Goal: Task Accomplishment & Management: Complete application form

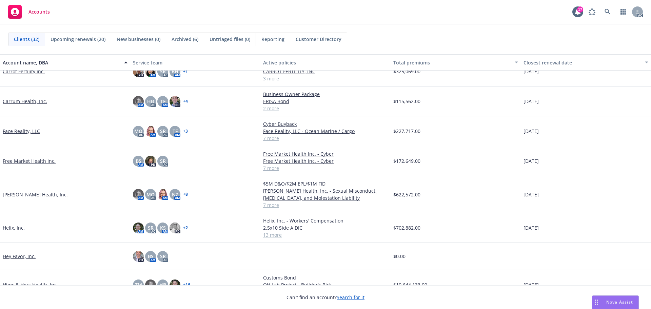
scroll to position [203, 0]
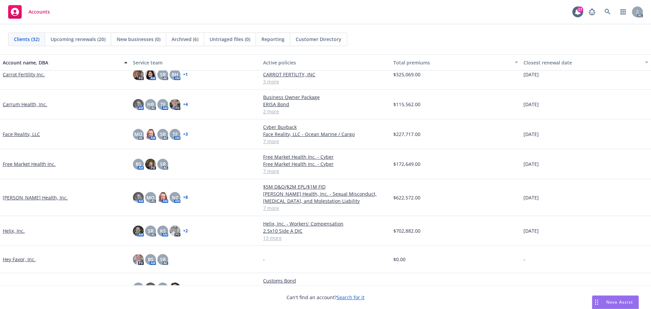
click at [39, 164] on link "Free Market Health Inc." at bounding box center [29, 163] width 53 height 7
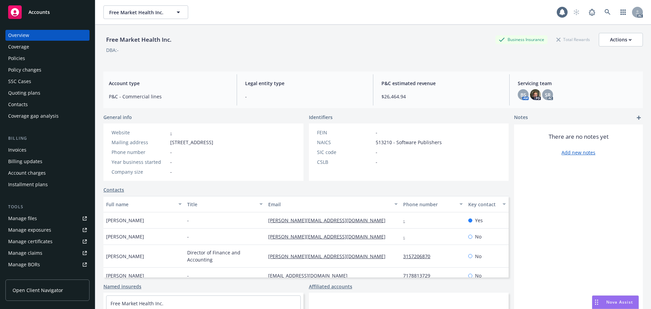
click at [20, 58] on div "Policies" at bounding box center [16, 58] width 17 height 11
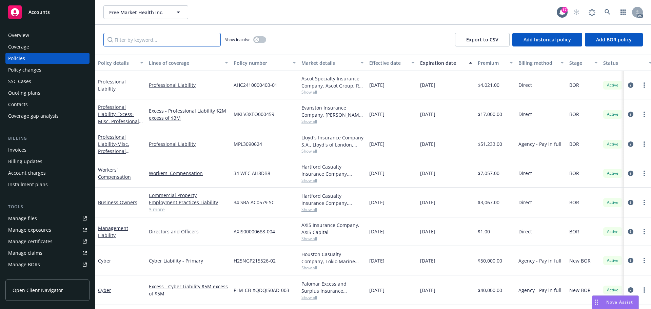
click at [170, 34] on input "Filter by keyword..." at bounding box center [161, 40] width 117 height 14
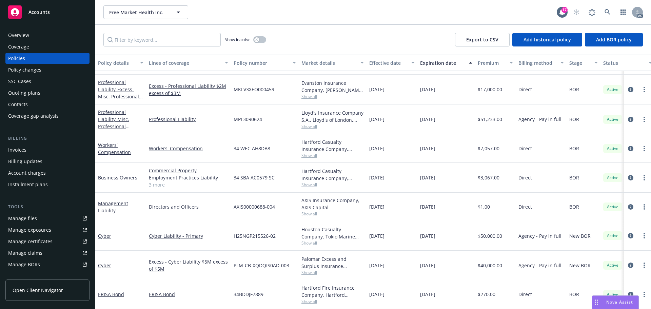
click at [40, 13] on span "Accounts" at bounding box center [38, 11] width 21 height 5
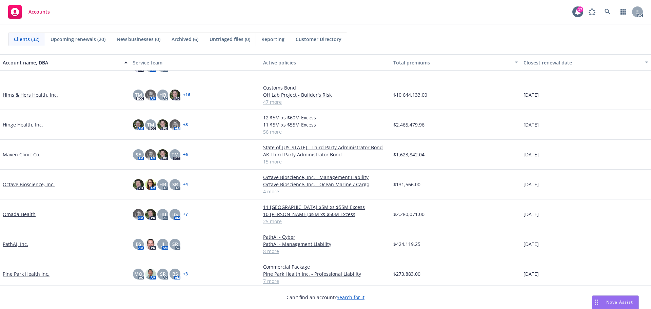
scroll to position [339, 0]
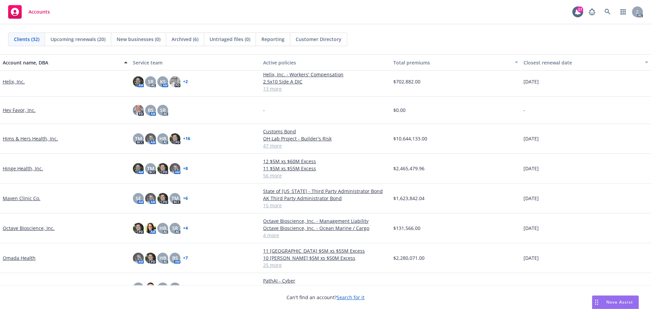
click at [21, 167] on link "Hinge Health, Inc." at bounding box center [23, 168] width 40 height 7
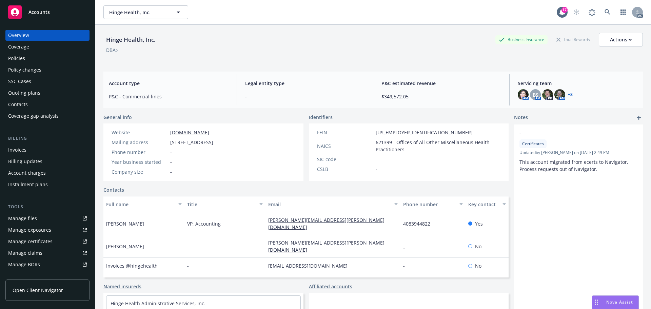
click at [17, 60] on div "Policies" at bounding box center [16, 58] width 17 height 11
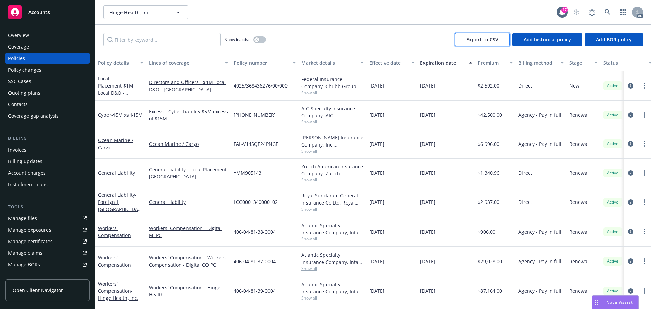
click at [490, 38] on span "Export to CSV" at bounding box center [482, 39] width 32 height 6
drag, startPoint x: 114, startPoint y: 40, endPoint x: 120, endPoint y: 47, distance: 9.4
click at [115, 41] on input "Filter by keyword..." at bounding box center [161, 40] width 117 height 14
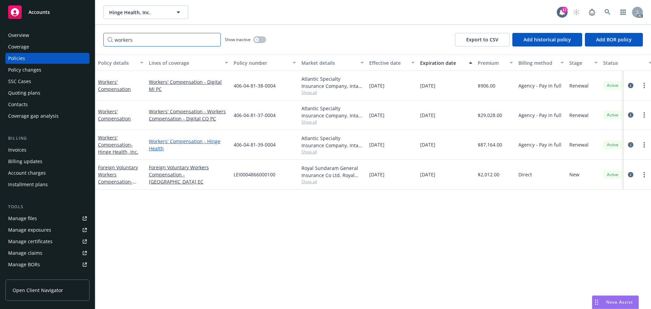
type input "workers"
click at [183, 140] on link "Workers' Compensation - Hinge Health" at bounding box center [188, 145] width 79 height 14
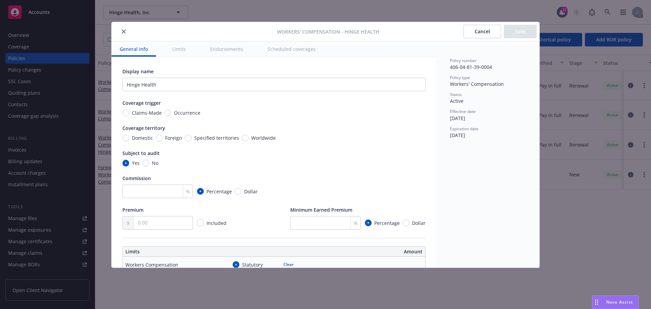
click at [122, 32] on icon "close" at bounding box center [124, 31] width 4 height 4
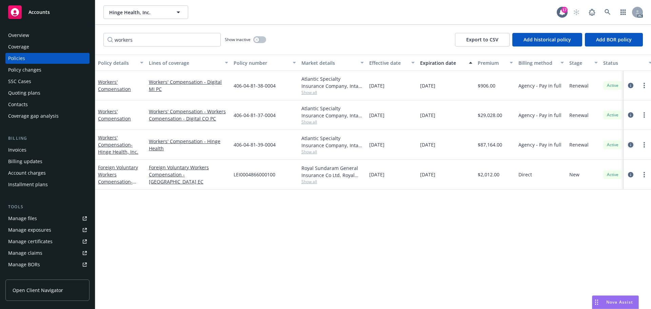
click at [630, 144] on icon "circleInformation" at bounding box center [630, 144] width 5 height 5
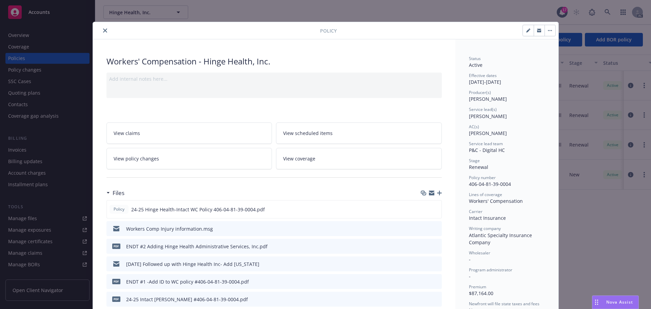
scroll to position [68, 0]
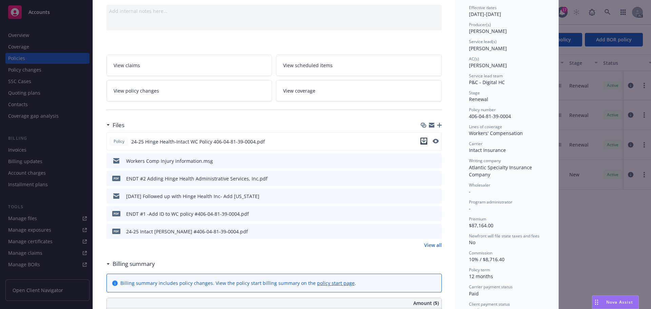
click at [421, 139] on icon "download file" at bounding box center [423, 140] width 4 height 4
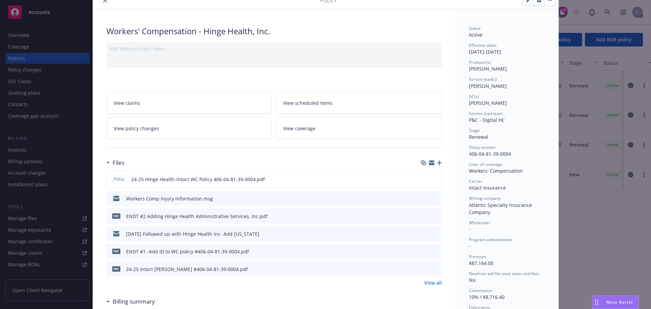
scroll to position [0, 0]
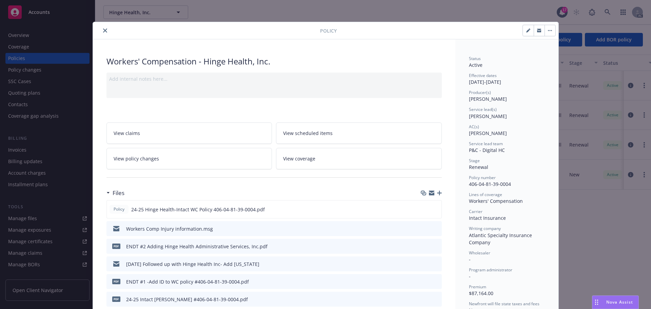
drag, startPoint x: 102, startPoint y: 31, endPoint x: 112, endPoint y: 33, distance: 10.0
click at [103, 31] on icon "close" at bounding box center [105, 30] width 4 height 4
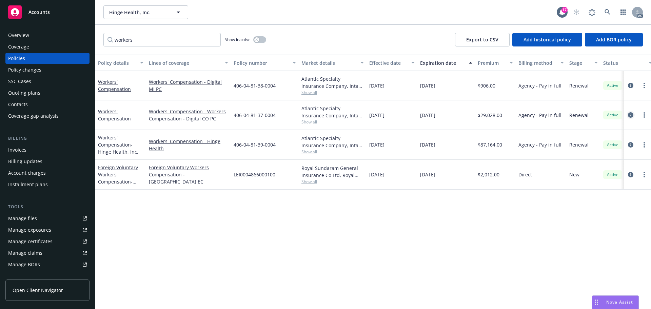
click at [631, 112] on link "circleInformation" at bounding box center [631, 115] width 8 height 8
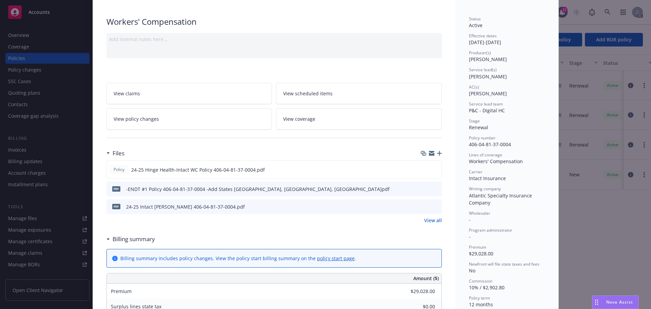
scroll to position [102, 0]
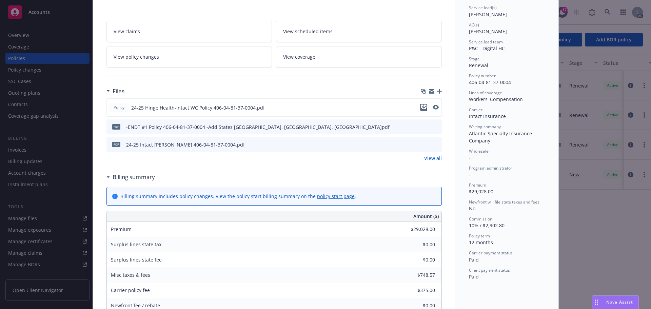
click at [422, 107] on icon "download file" at bounding box center [423, 106] width 4 height 4
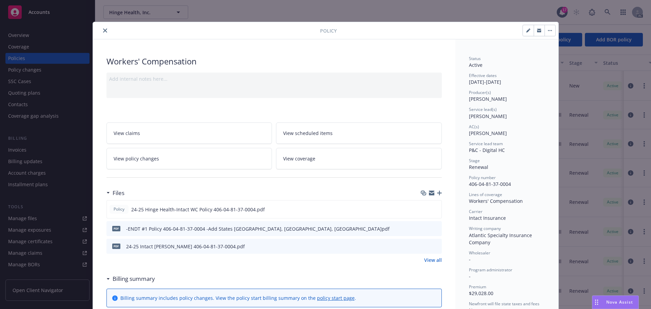
scroll to position [20, 0]
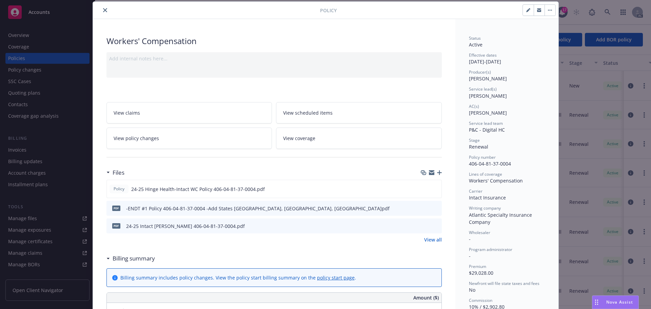
click at [103, 10] on icon "close" at bounding box center [105, 10] width 4 height 4
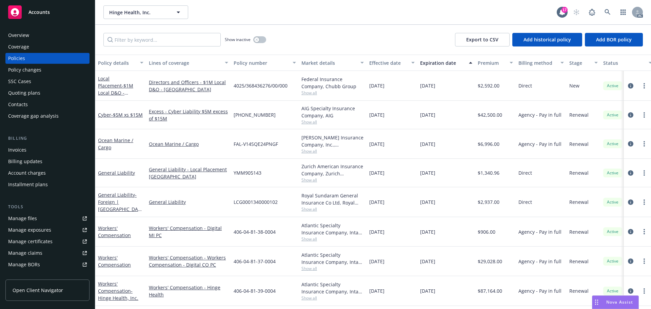
click at [43, 14] on span "Accounts" at bounding box center [38, 11] width 21 height 5
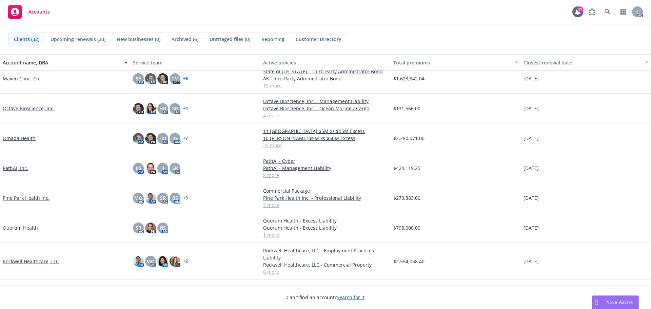
scroll to position [475, 0]
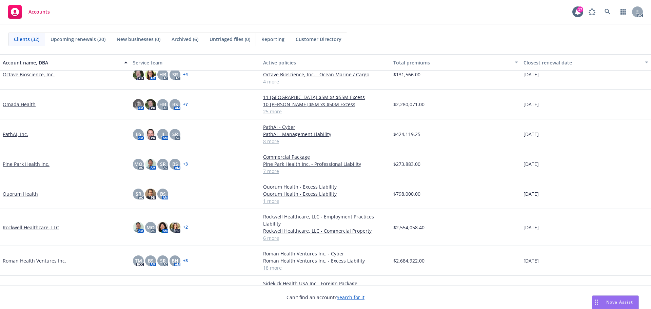
click at [30, 197] on link "Quorum Health" at bounding box center [20, 193] width 35 height 7
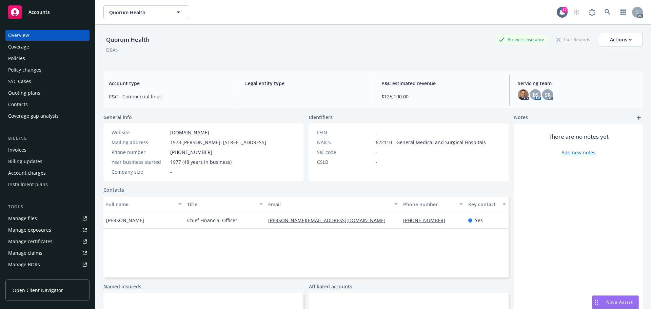
click at [23, 58] on div "Policies" at bounding box center [16, 58] width 17 height 11
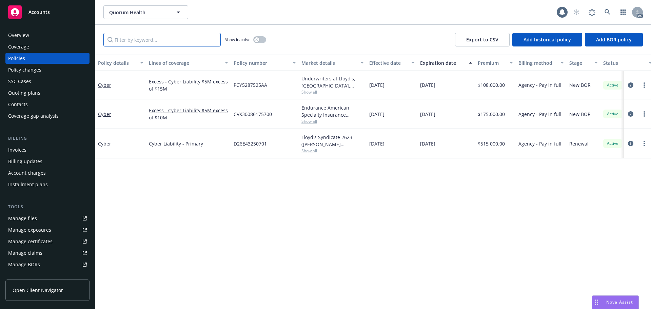
click at [137, 39] on input "Filter by keyword..." at bounding box center [161, 40] width 117 height 14
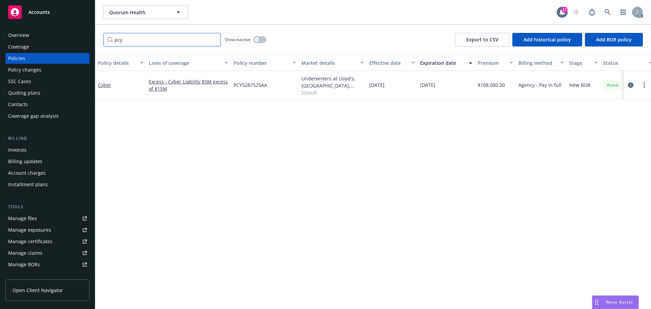
type input "pcy"
click at [629, 84] on icon "circleInformation" at bounding box center [630, 84] width 5 height 5
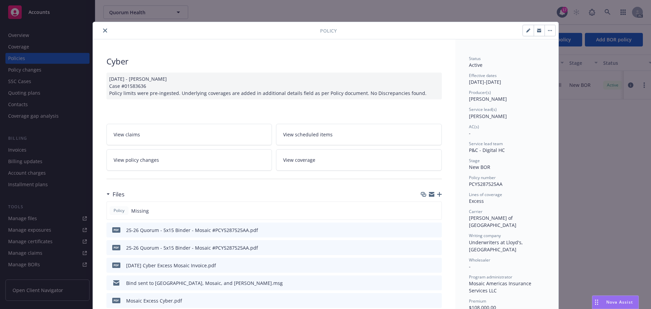
click at [104, 31] on button "close" at bounding box center [105, 30] width 8 height 8
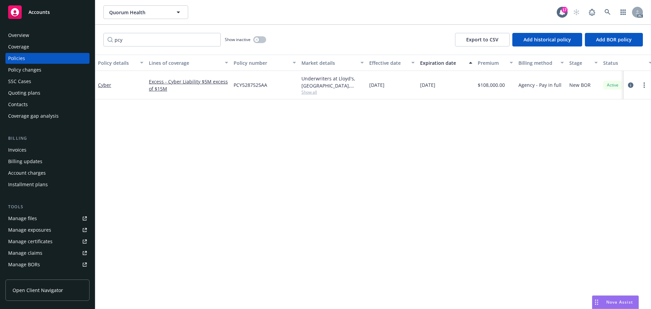
click at [42, 15] on div "Accounts" at bounding box center [47, 12] width 79 height 14
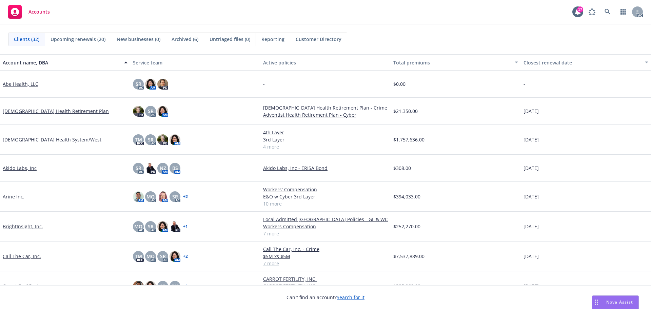
click at [274, 39] on span "Reporting" at bounding box center [272, 39] width 23 height 7
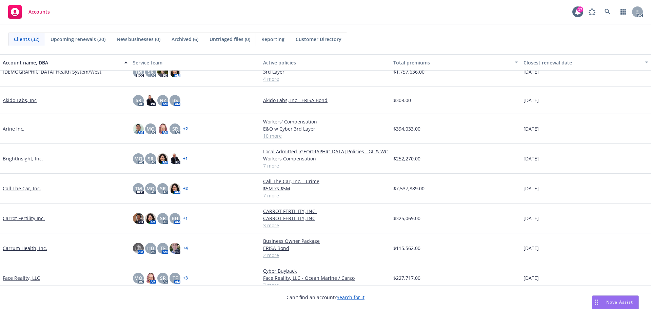
scroll to position [102, 0]
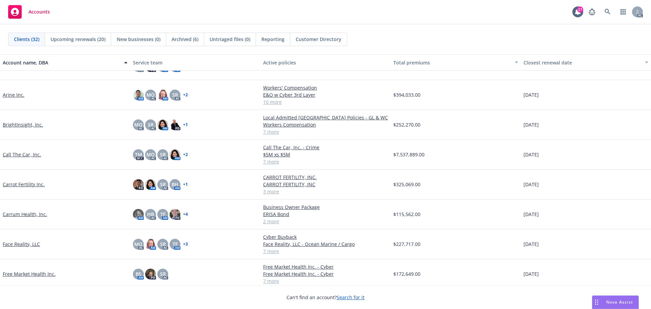
click at [21, 155] on link "Call The Car, Inc." at bounding box center [22, 154] width 38 height 7
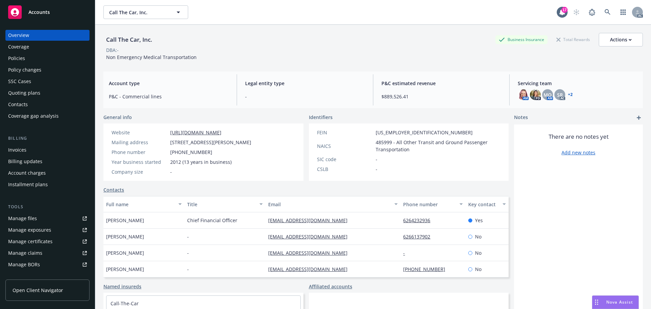
click at [34, 73] on div "Policy changes" at bounding box center [24, 69] width 33 height 11
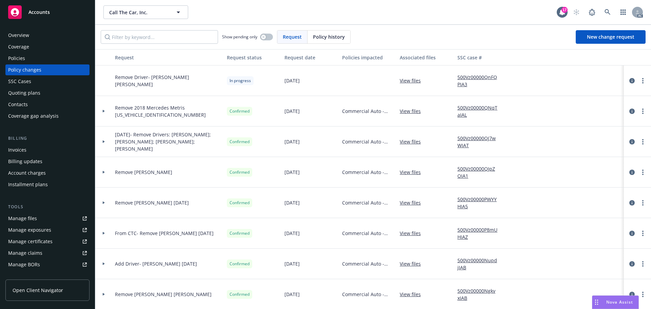
drag, startPoint x: 627, startPoint y: 81, endPoint x: 614, endPoint y: 85, distance: 13.5
click at [629, 80] on icon "circleInformation" at bounding box center [631, 80] width 5 height 5
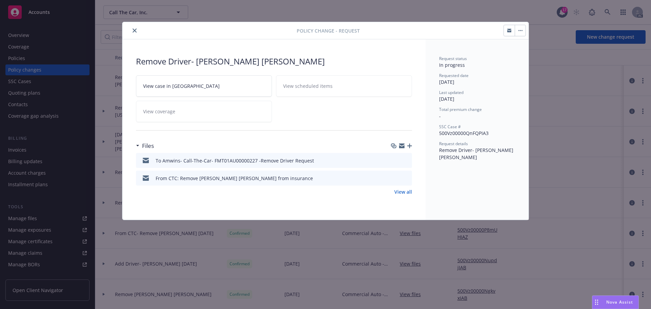
click at [401, 144] on icon "button" at bounding box center [401, 144] width 5 height 2
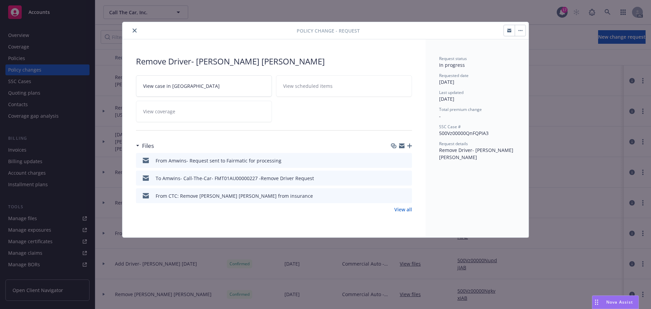
drag, startPoint x: 135, startPoint y: 29, endPoint x: 147, endPoint y: 36, distance: 13.7
click at [135, 29] on icon "close" at bounding box center [135, 30] width 4 height 4
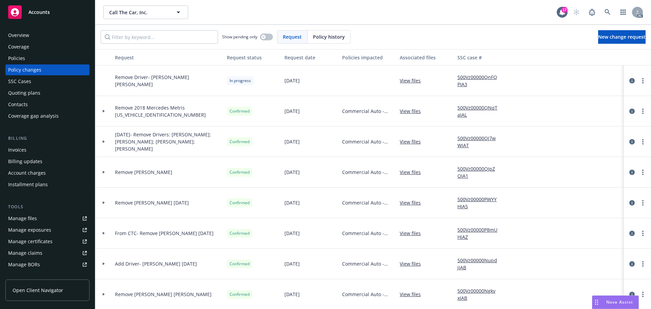
click at [41, 13] on span "Accounts" at bounding box center [38, 11] width 21 height 5
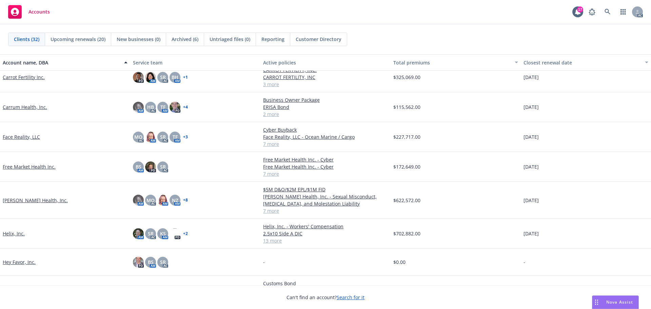
scroll to position [170, 0]
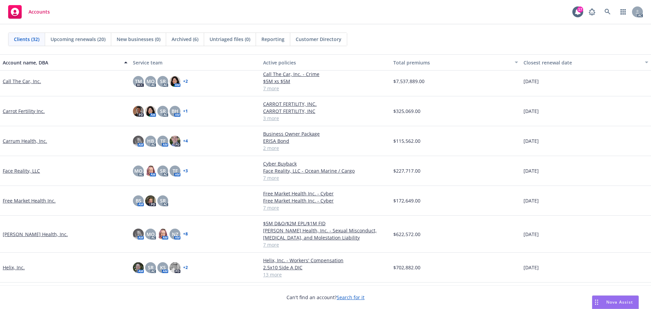
click at [25, 140] on link "Carrum Health, Inc." at bounding box center [25, 140] width 44 height 7
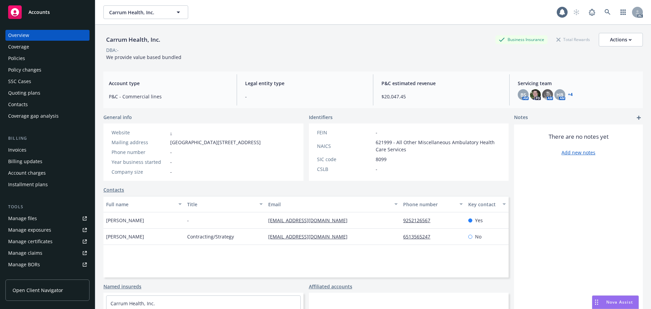
click at [37, 70] on div "Policy changes" at bounding box center [24, 69] width 33 height 11
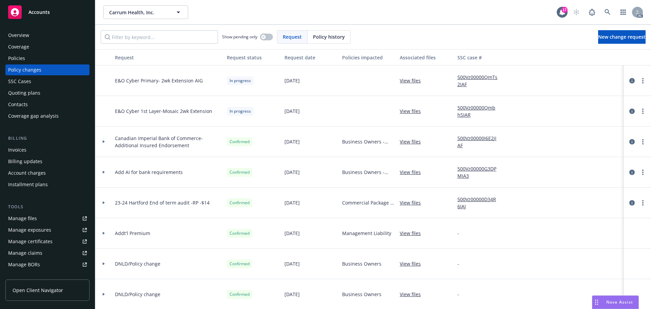
click at [21, 58] on div "Policies" at bounding box center [16, 58] width 17 height 11
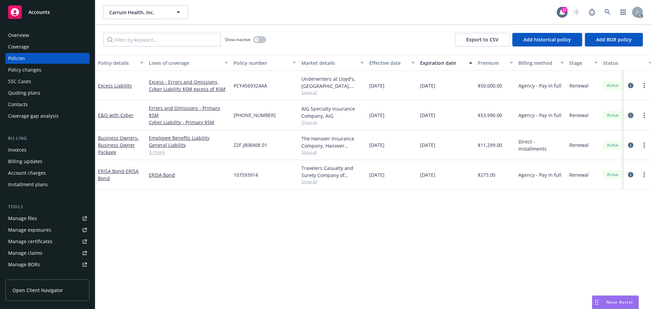
click at [632, 114] on icon "circleInformation" at bounding box center [630, 115] width 5 height 5
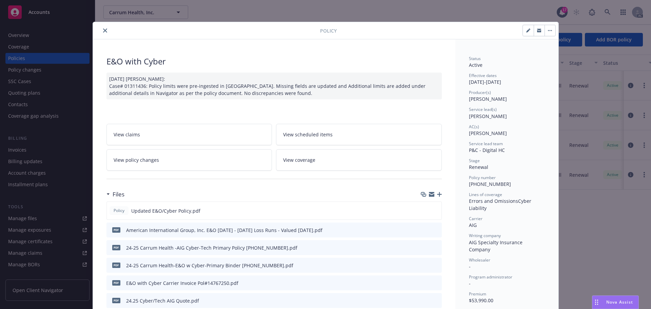
click at [526, 31] on icon "button" at bounding box center [528, 30] width 4 height 4
select select "RENEWAL"
select select "other"
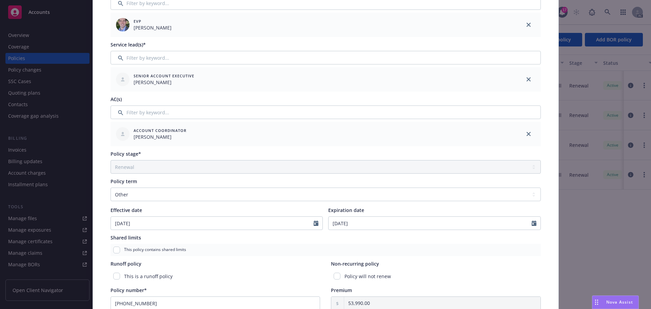
scroll to position [170, 0]
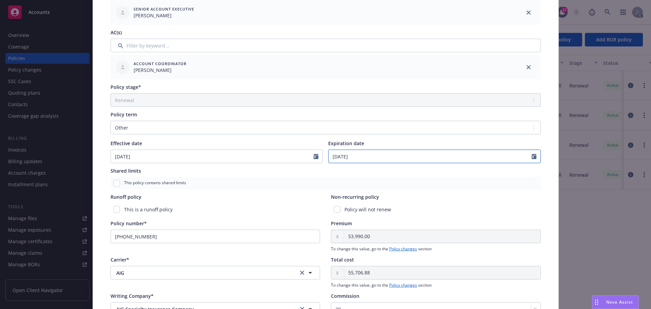
click at [341, 156] on input "08/29/2025" at bounding box center [430, 156] width 203 height 13
select select "8"
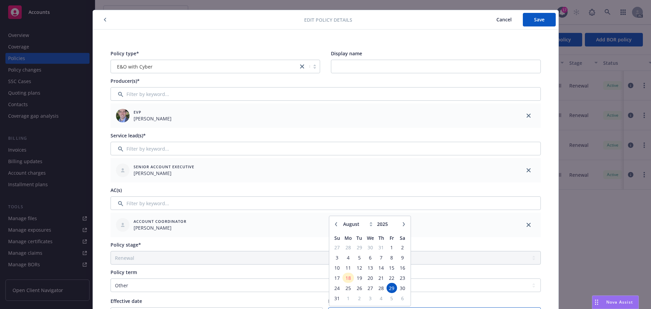
scroll to position [0, 0]
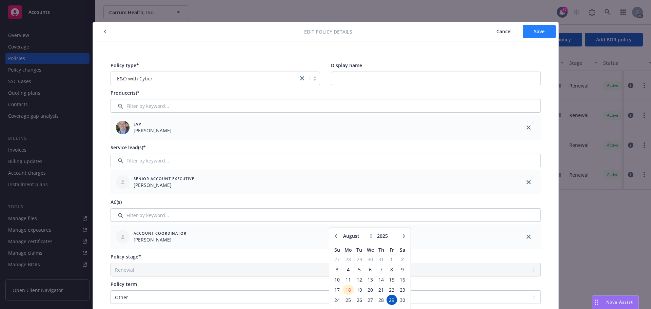
type input "08/30/2025"
click at [539, 32] on span "Save" at bounding box center [539, 31] width 11 height 6
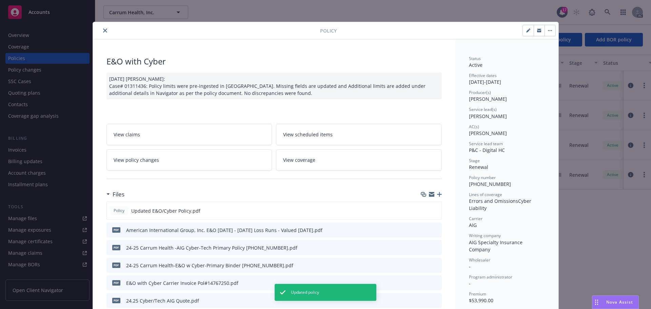
click at [103, 31] on icon "close" at bounding box center [105, 30] width 4 height 4
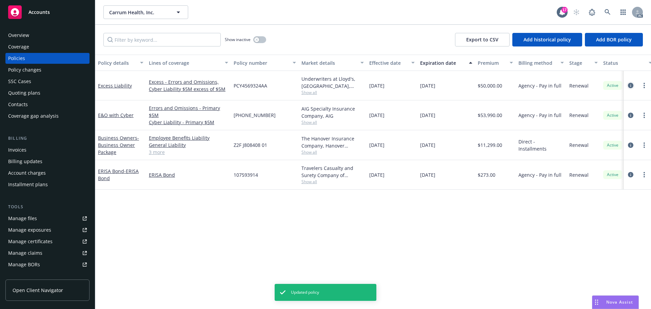
click at [633, 86] on icon "circleInformation" at bounding box center [630, 85] width 5 height 5
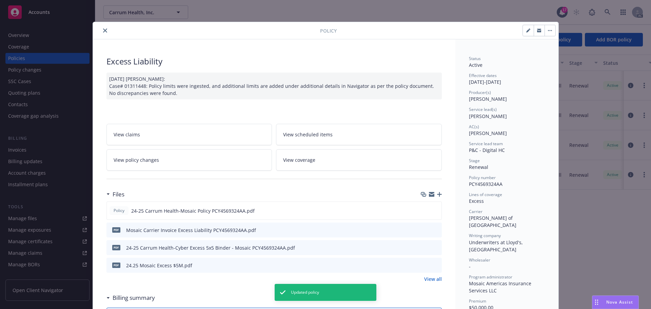
click at [524, 34] on button "button" at bounding box center [528, 30] width 11 height 11
select select "RENEWAL"
select select "other"
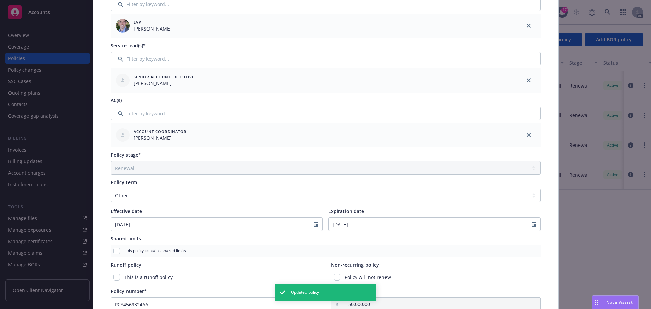
scroll to position [170, 0]
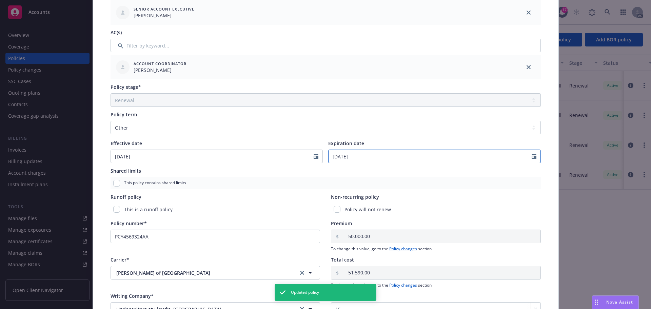
select select "8"
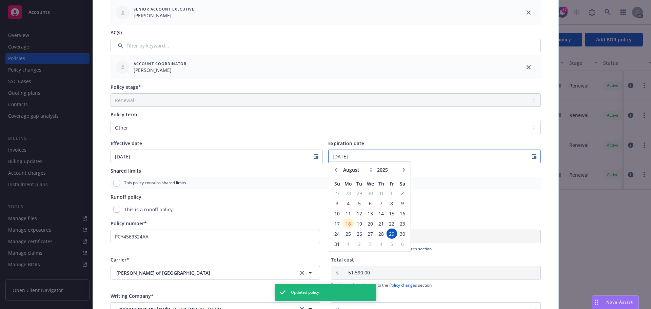
click at [343, 154] on input "08/29/2025" at bounding box center [430, 156] width 203 height 13
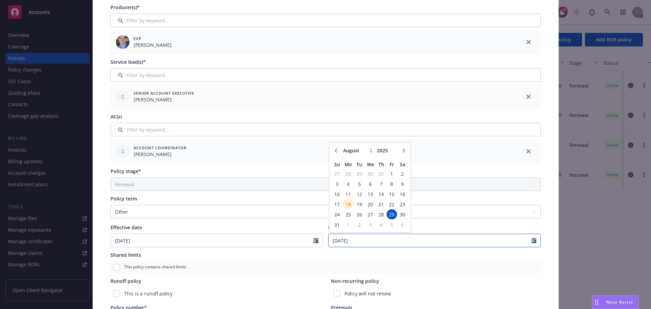
scroll to position [136, 0]
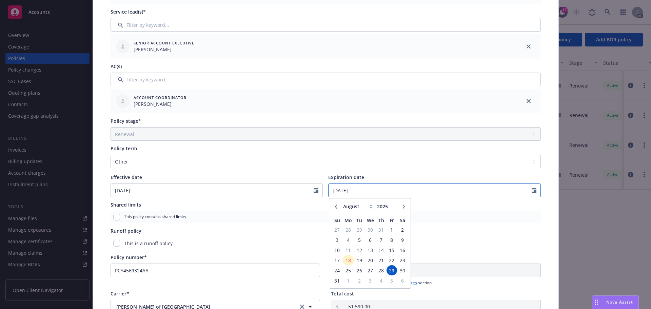
click at [342, 189] on input "08/29/2025" at bounding box center [430, 190] width 203 height 13
type input "08/30/2025"
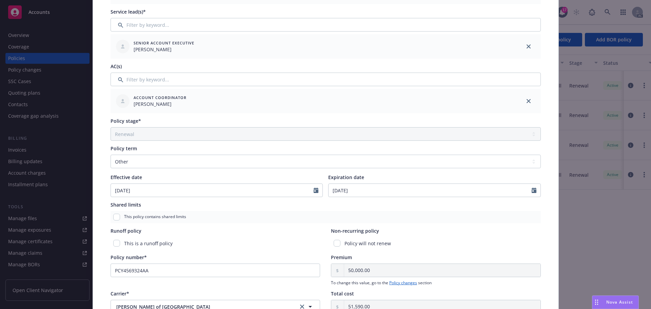
click at [468, 232] on div "Non-recurring policy" at bounding box center [436, 230] width 210 height 7
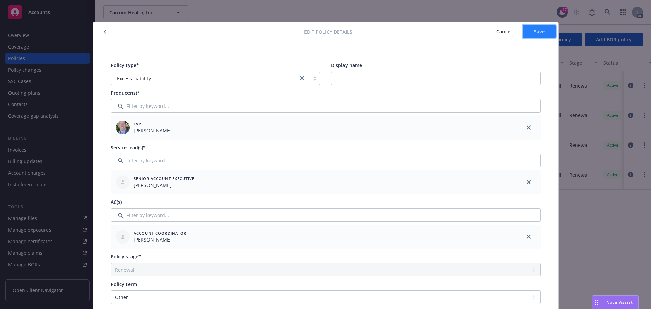
click at [537, 30] on span "Save" at bounding box center [539, 31] width 11 height 6
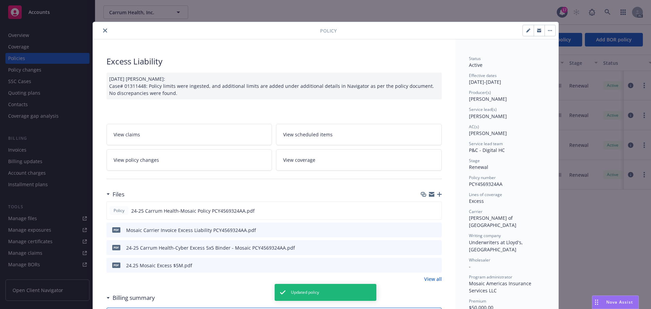
click at [103, 31] on icon "close" at bounding box center [105, 30] width 4 height 4
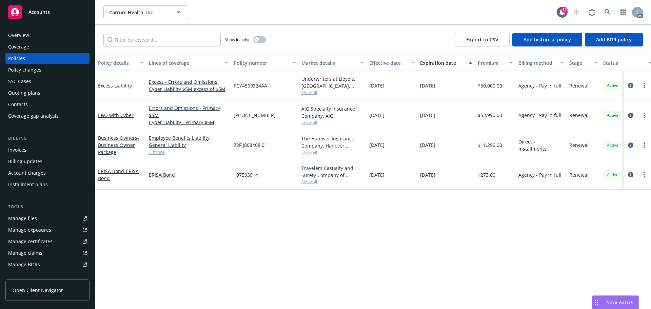
click at [26, 70] on div "Policy changes" at bounding box center [24, 69] width 33 height 11
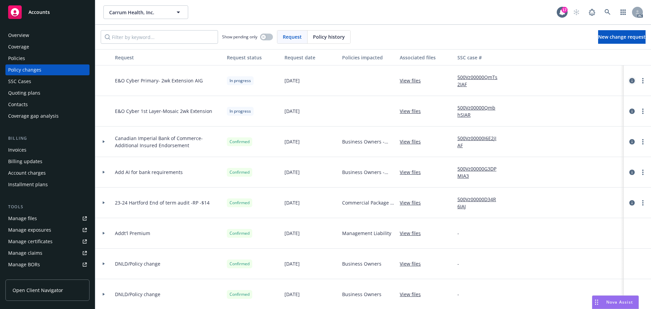
click at [629, 80] on icon "circleInformation" at bounding box center [631, 80] width 5 height 5
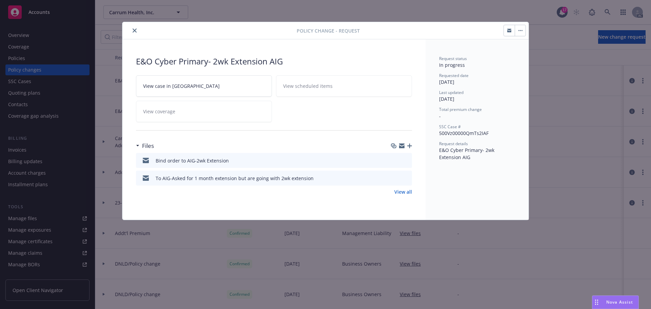
click at [402, 145] on icon "button" at bounding box center [401, 144] width 5 height 2
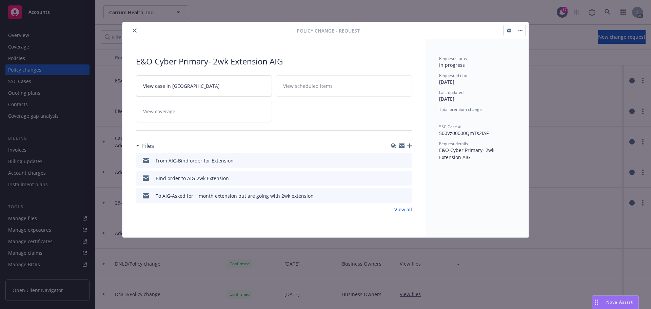
click at [134, 30] on icon "close" at bounding box center [135, 30] width 4 height 4
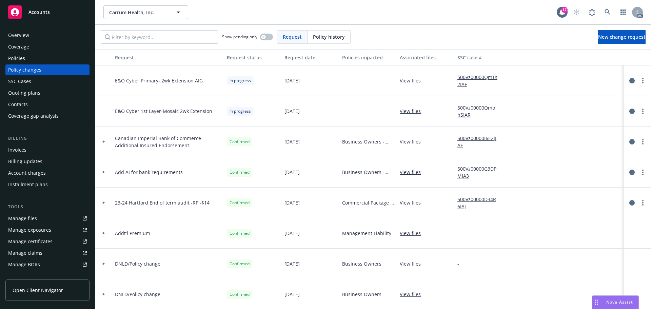
click at [38, 13] on span "Accounts" at bounding box center [38, 11] width 21 height 5
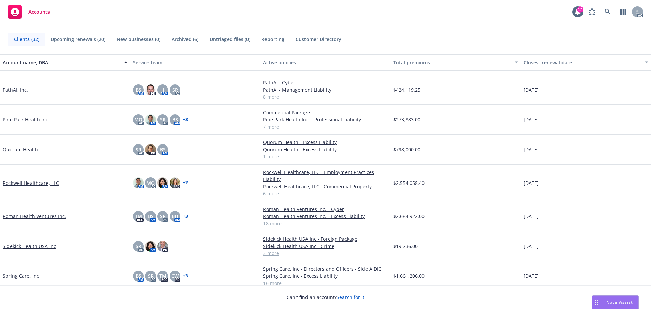
scroll to position [509, 0]
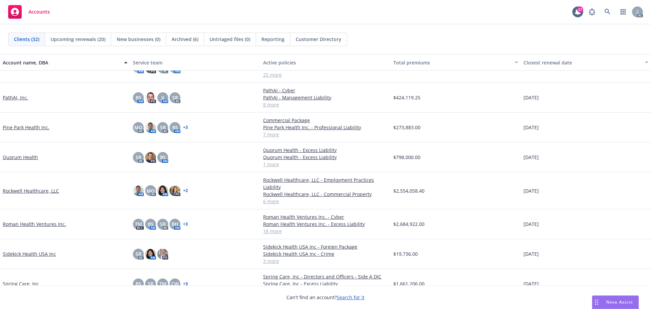
click at [35, 127] on link "Pine Park Health Inc." at bounding box center [26, 127] width 47 height 7
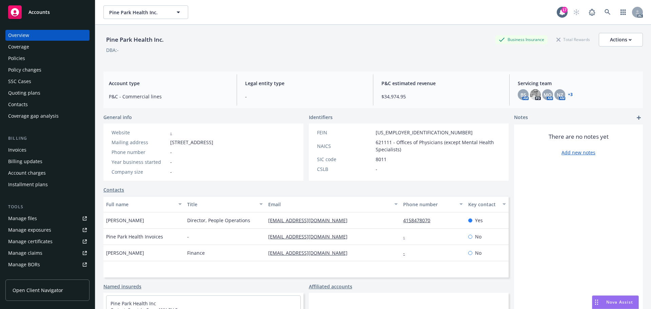
click at [43, 240] on div "Manage certificates" at bounding box center [30, 241] width 44 height 11
click at [33, 219] on div "Manage files" at bounding box center [22, 218] width 29 height 11
click at [45, 12] on span "Accounts" at bounding box center [38, 11] width 21 height 5
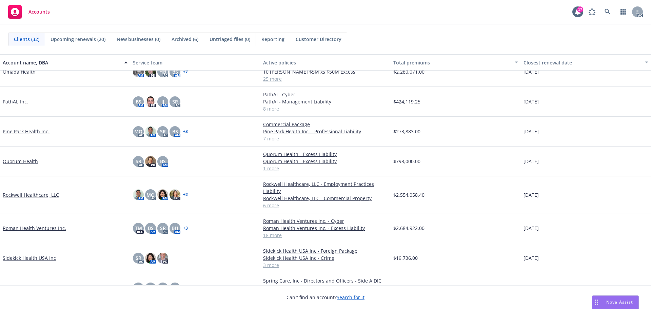
scroll to position [509, 0]
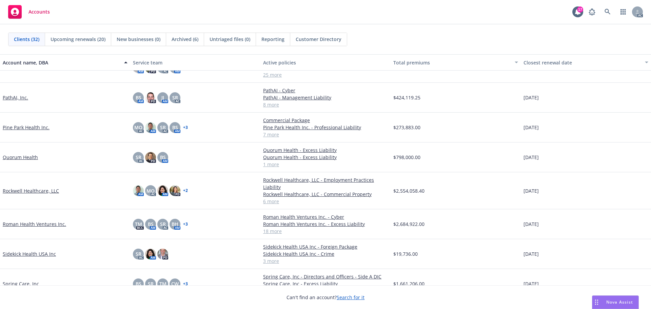
click at [23, 223] on link "Roman Health Ventures Inc." at bounding box center [34, 223] width 63 height 7
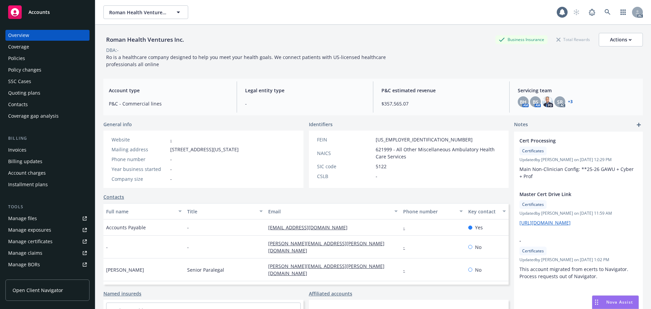
click at [25, 58] on div "Policies" at bounding box center [47, 58] width 79 height 11
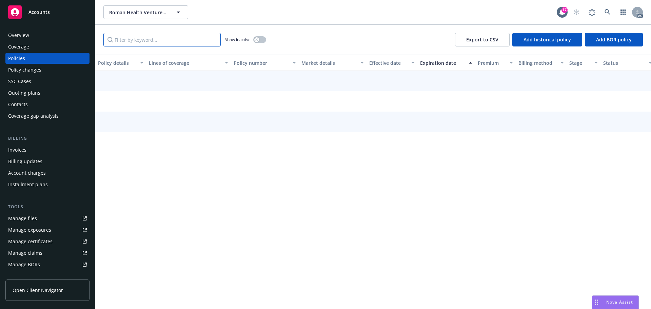
click at [157, 40] on input "Filter by keyword..." at bounding box center [161, 40] width 117 height 14
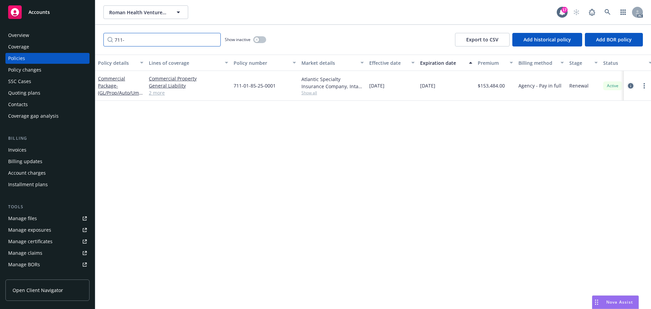
type input "711-"
click at [629, 84] on icon "circleInformation" at bounding box center [630, 85] width 5 height 5
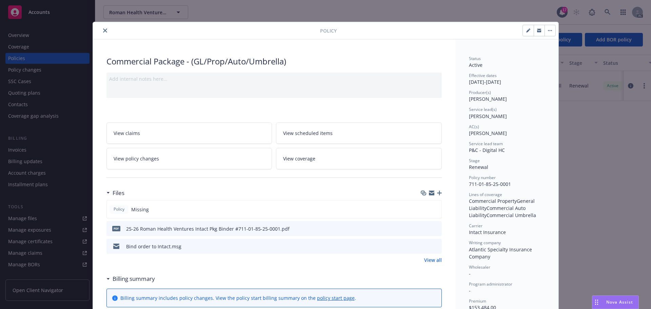
click at [438, 191] on icon "button" at bounding box center [439, 193] width 5 height 5
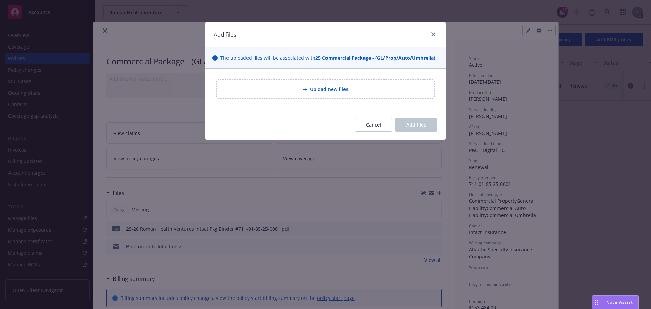
click at [339, 90] on span "Upload new files" at bounding box center [329, 88] width 38 height 7
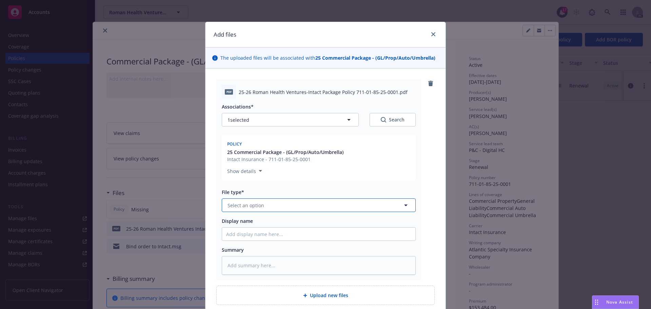
click at [262, 204] on button "Select an option" at bounding box center [319, 205] width 194 height 14
type input "pol"
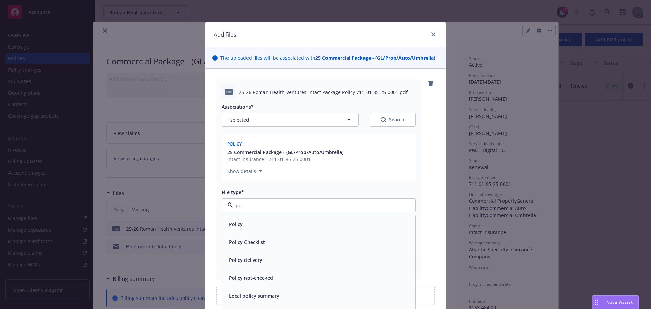
click at [239, 226] on span "Policy" at bounding box center [236, 223] width 14 height 7
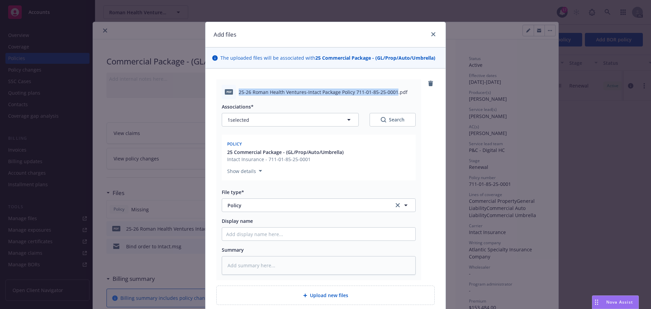
drag, startPoint x: 236, startPoint y: 92, endPoint x: 393, endPoint y: 96, distance: 157.0
click at [393, 96] on div "pdf 25-26 Roman Health Ventures-Intact Package Policy 711-01-85-25-0001.pdf" at bounding box center [319, 92] width 194 height 14
copy span "25-26 Roman Health Ventures-Intact Package Policy 711-01-85-25-0001"
click at [239, 235] on input "Display name" at bounding box center [318, 233] width 193 height 13
paste input "25-26 Roman Health Ventures-Intact Package Policy 711-01-85-25-0001"
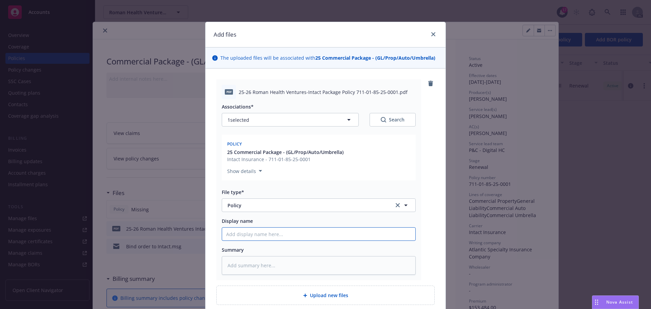
type textarea "x"
type input "25-26 Roman Health Ventures-Intact Package Policy 711-01-85-25-0001"
click at [237, 267] on textarea at bounding box center [319, 265] width 194 height 19
paste textarea "25-26 Roman Health Ventures-Intact Package Policy 711-01-85-25-0001"
type textarea "x"
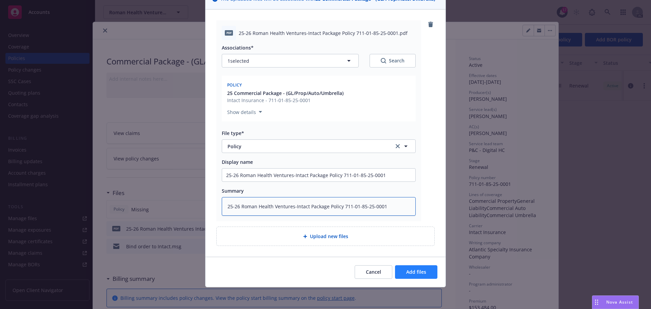
type textarea "25-26 Roman Health Ventures-Intact Package Policy 711-01-85-25-0001"
click at [415, 269] on span "Add files" at bounding box center [416, 272] width 20 height 6
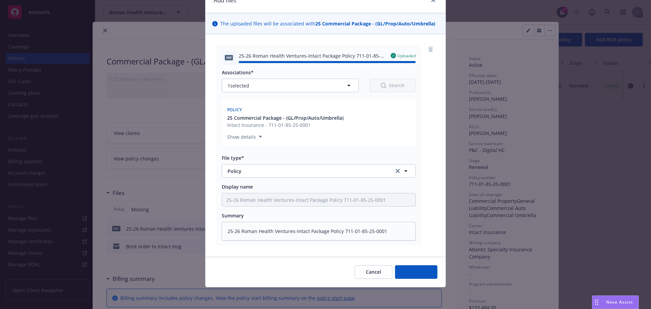
type textarea "x"
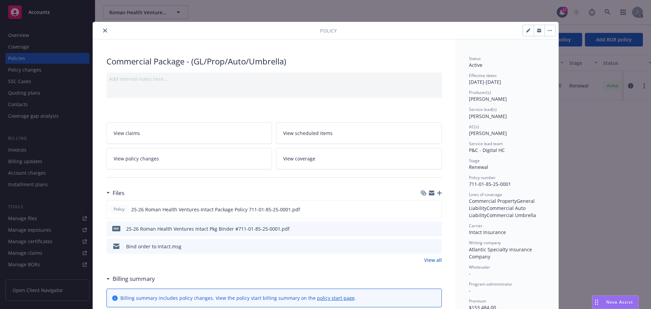
drag, startPoint x: 102, startPoint y: 30, endPoint x: 114, endPoint y: 23, distance: 14.3
click at [103, 29] on icon "close" at bounding box center [105, 30] width 4 height 4
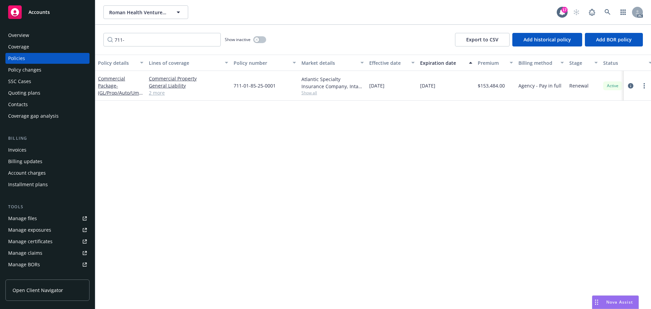
click at [47, 11] on span "Accounts" at bounding box center [38, 11] width 21 height 5
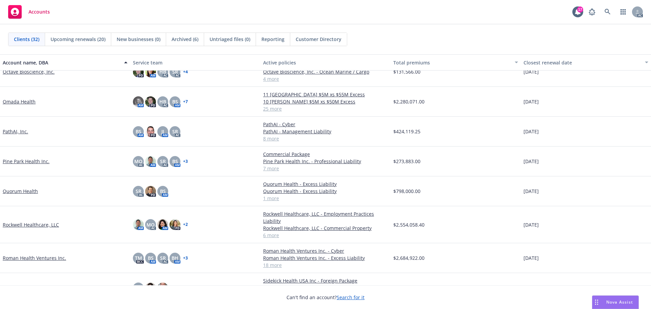
scroll to position [509, 0]
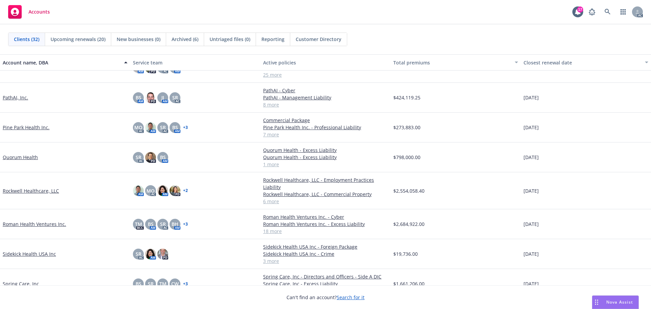
click at [11, 156] on link "Quorum Health" at bounding box center [20, 157] width 35 height 7
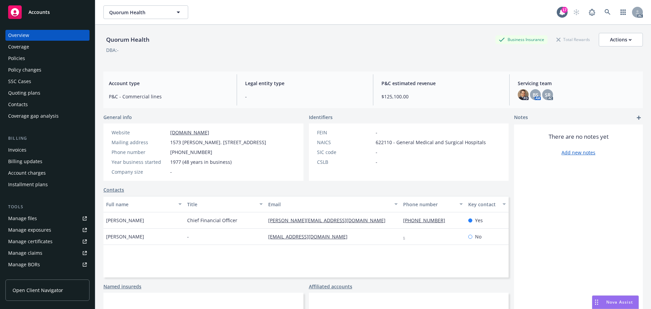
click at [15, 58] on div "Policies" at bounding box center [16, 58] width 17 height 11
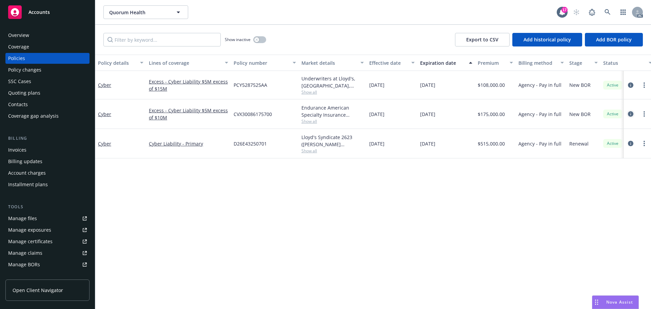
click at [630, 112] on icon "circleInformation" at bounding box center [630, 113] width 5 height 5
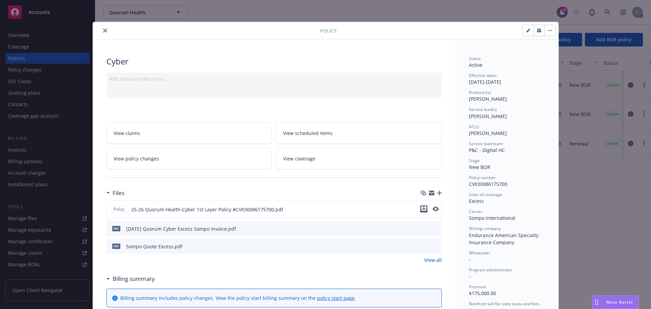
click at [421, 208] on icon "download file" at bounding box center [423, 208] width 5 height 5
drag, startPoint x: 101, startPoint y: 29, endPoint x: 139, endPoint y: 45, distance: 41.0
click at [103, 29] on icon "close" at bounding box center [105, 30] width 4 height 4
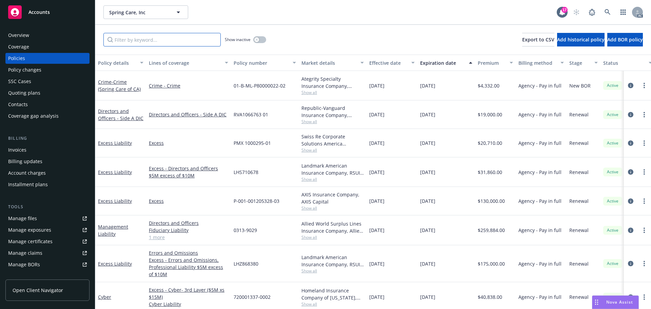
click at [147, 40] on input "Filter by keyword..." at bounding box center [161, 40] width 117 height 14
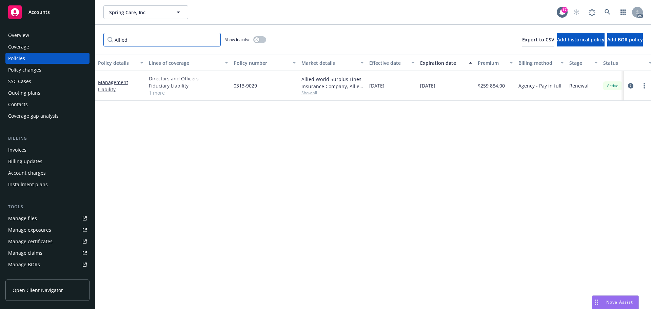
type input "Allied"
click at [309, 92] on span "Show all" at bounding box center [332, 93] width 62 height 6
drag, startPoint x: 424, startPoint y: 147, endPoint x: 622, endPoint y: 92, distance: 206.4
click at [428, 147] on div "Policy details Lines of coverage Policy number Market details Effective date Ex…" at bounding box center [373, 182] width 556 height 254
click at [630, 86] on icon "circleInformation" at bounding box center [630, 85] width 5 height 5
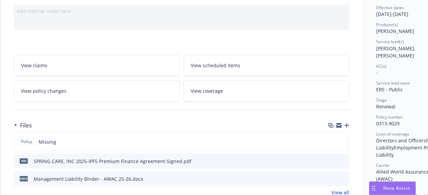
scroll to position [68, 43]
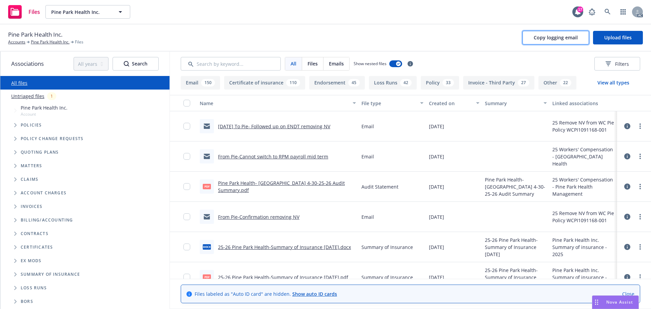
click at [560, 38] on span "Copy logging email" at bounding box center [556, 37] width 44 height 6
click at [50, 42] on link "Pine Park Health Inc." at bounding box center [50, 42] width 39 height 6
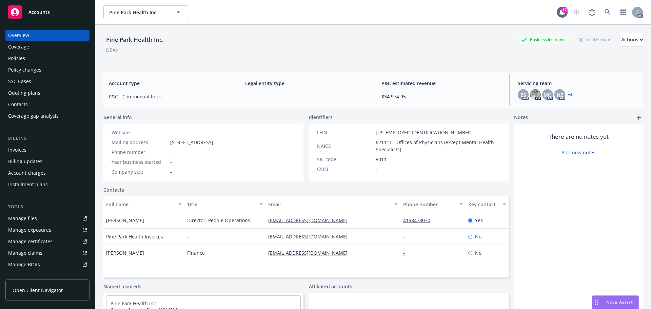
click at [46, 240] on div "Manage certificates" at bounding box center [30, 241] width 44 height 11
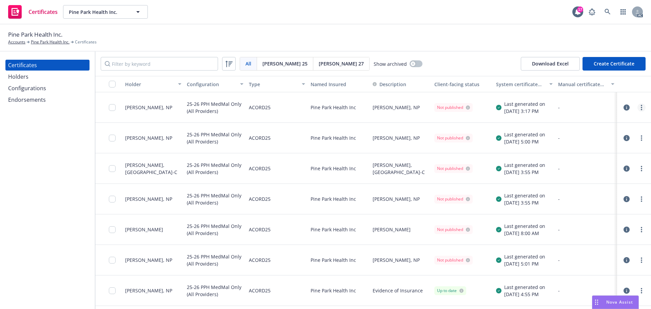
click at [637, 107] on link "more" at bounding box center [641, 107] width 8 height 8
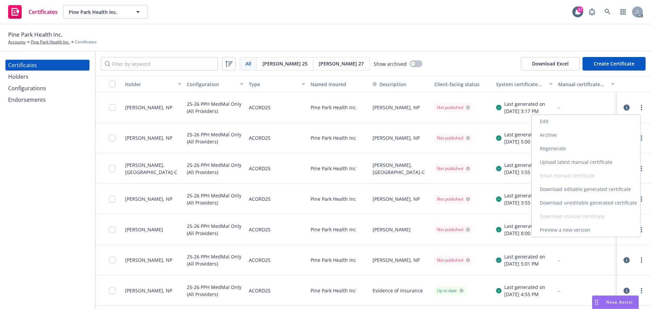
click at [564, 202] on link "Download uneditable generated certificate" at bounding box center [586, 203] width 108 height 14
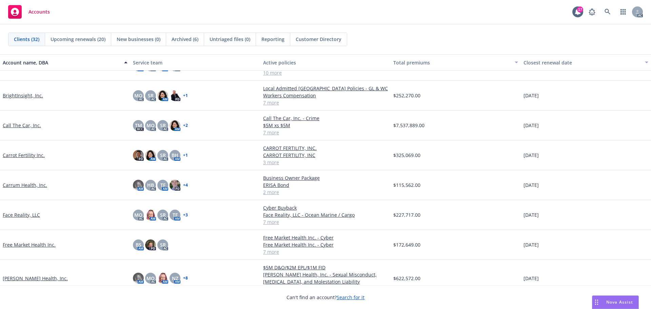
scroll to position [136, 0]
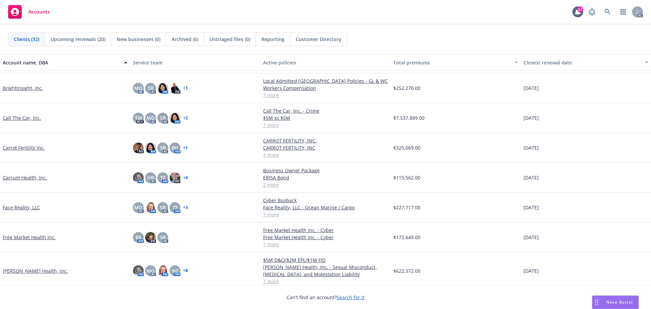
click at [23, 117] on link "Call The Car, Inc." at bounding box center [22, 117] width 38 height 7
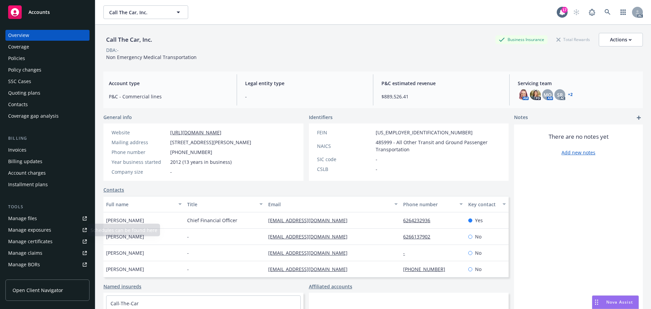
click at [36, 231] on div "Manage exposures" at bounding box center [29, 229] width 43 height 11
click at [47, 12] on span "Accounts" at bounding box center [38, 11] width 21 height 5
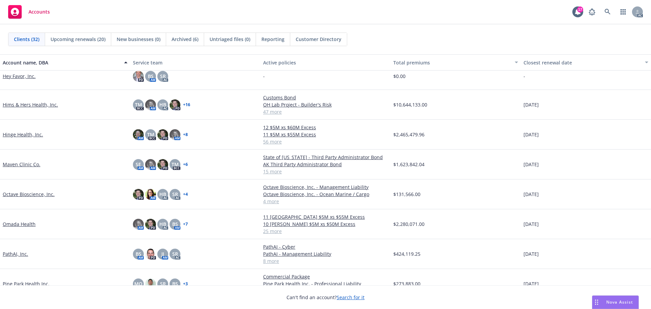
scroll to position [305, 0]
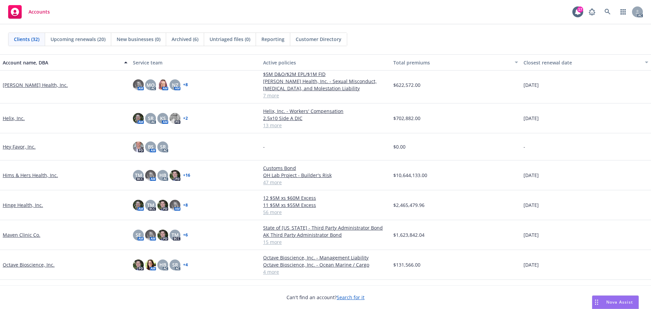
click at [24, 176] on link "Hims & Hers Health, Inc." at bounding box center [30, 175] width 55 height 7
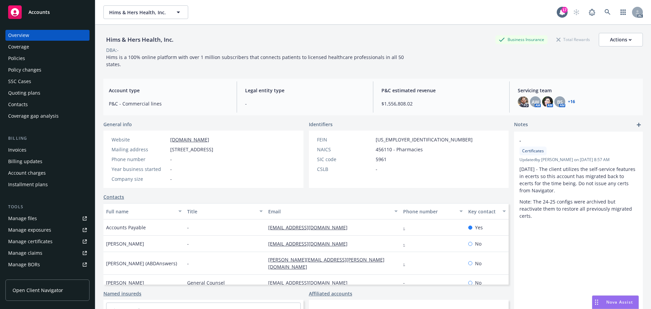
click at [22, 57] on div "Policies" at bounding box center [16, 58] width 17 height 11
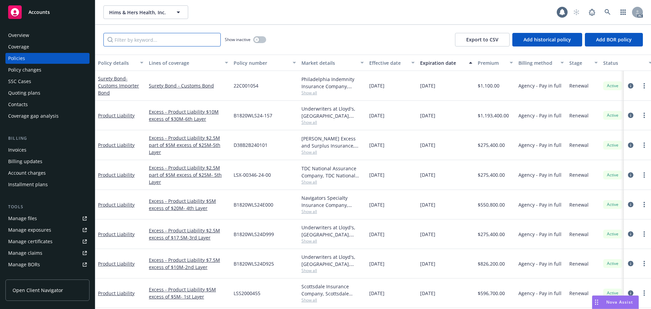
click at [144, 39] on input "Filter by keyword..." at bounding box center [161, 40] width 117 height 14
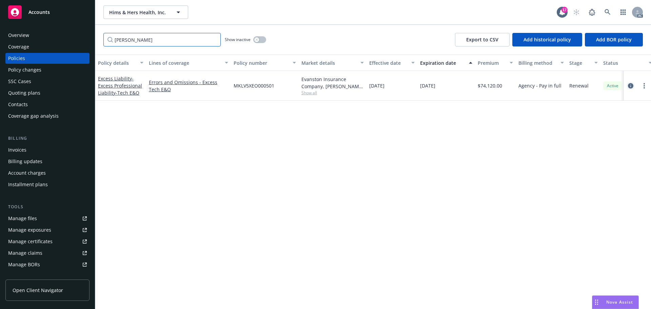
type input "Markel"
click at [629, 85] on icon "circleInformation" at bounding box center [630, 85] width 5 height 5
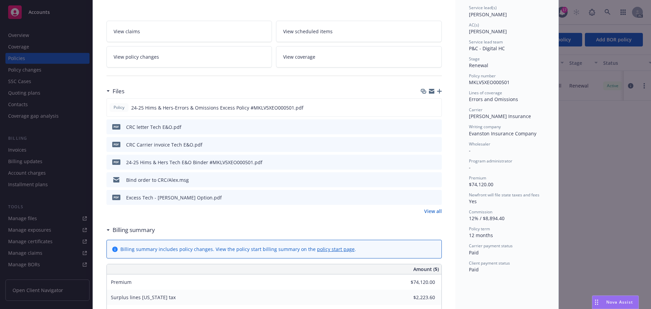
scroll to position [136, 0]
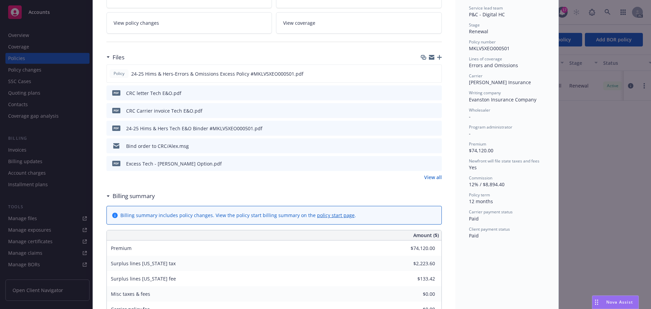
click at [423, 108] on icon "download file" at bounding box center [423, 109] width 5 height 5
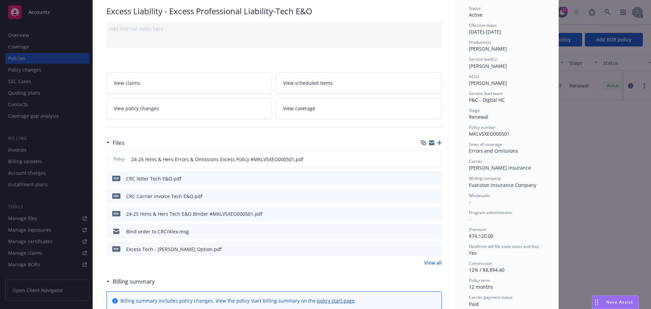
scroll to position [0, 0]
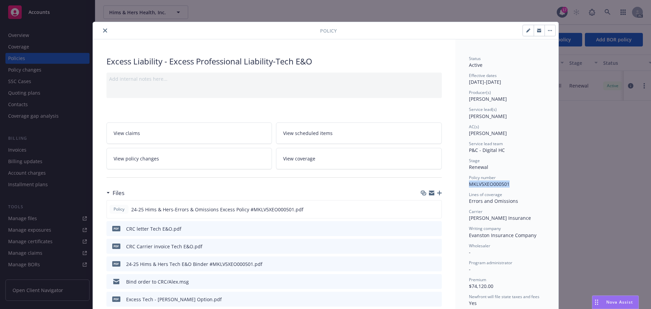
drag, startPoint x: 508, startPoint y: 185, endPoint x: 468, endPoint y: 185, distance: 40.0
click at [469, 185] on div "Policy number MKLV5XEO000501" at bounding box center [507, 181] width 76 height 13
copy span "MKLV5XEO000501"
click at [103, 30] on icon "close" at bounding box center [105, 30] width 4 height 4
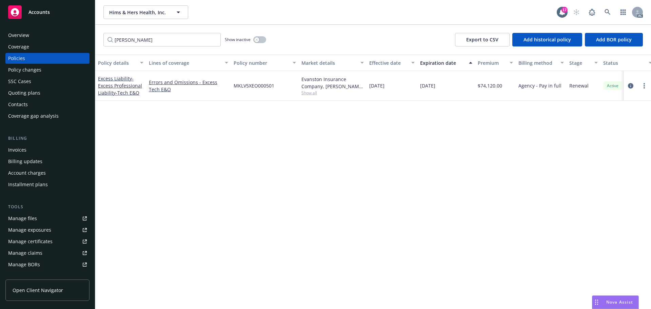
click at [40, 12] on span "Accounts" at bounding box center [38, 11] width 21 height 5
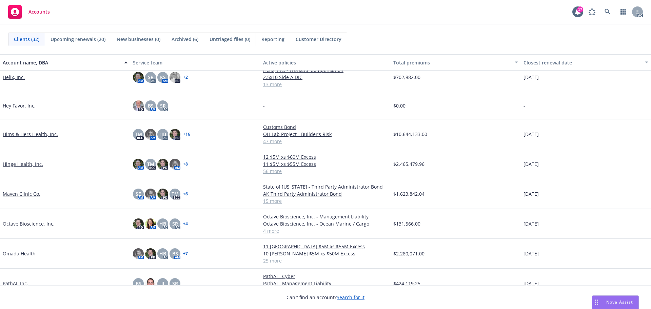
scroll to position [407, 0]
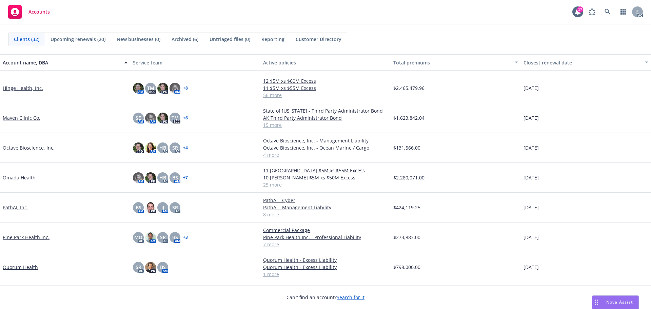
click at [27, 181] on link "Omada Health" at bounding box center [19, 177] width 33 height 7
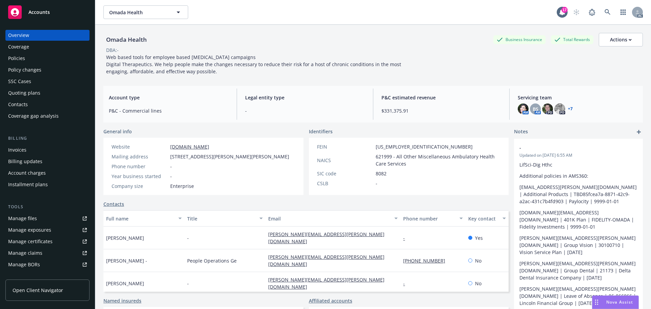
click at [35, 70] on div "Policy changes" at bounding box center [24, 69] width 33 height 11
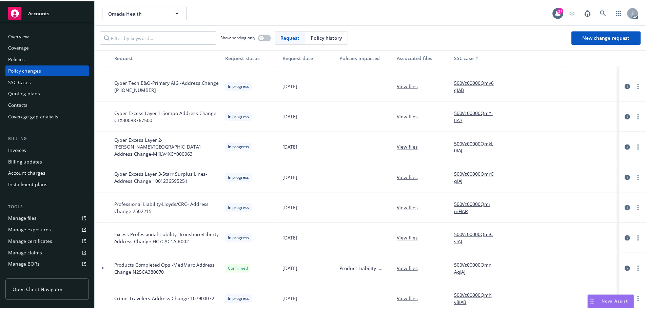
scroll to position [68, 0]
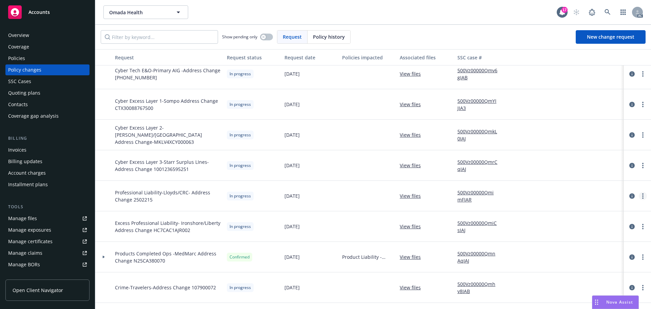
click at [639, 199] on link "more" at bounding box center [643, 196] width 8 height 8
click at [560, 248] on link "Resume workflow" at bounding box center [583, 251] width 116 height 14
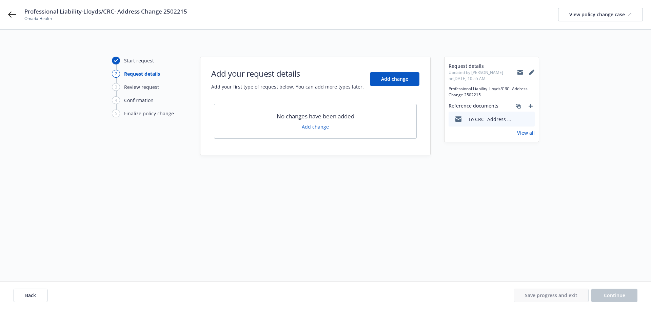
click at [319, 125] on link "Add change" at bounding box center [315, 126] width 27 height 7
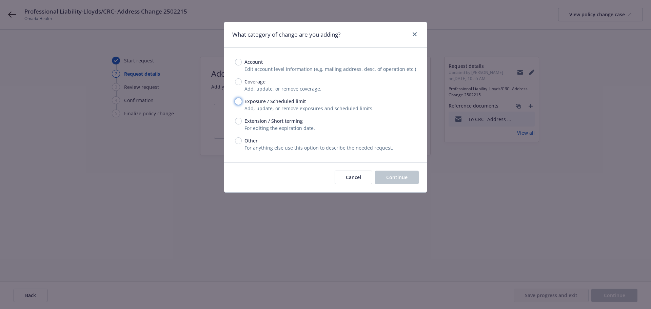
click at [237, 101] on input "Exposure / Scheduled limit" at bounding box center [238, 101] width 7 height 7
radio input "true"
click at [400, 175] on span "Continue" at bounding box center [396, 177] width 21 height 6
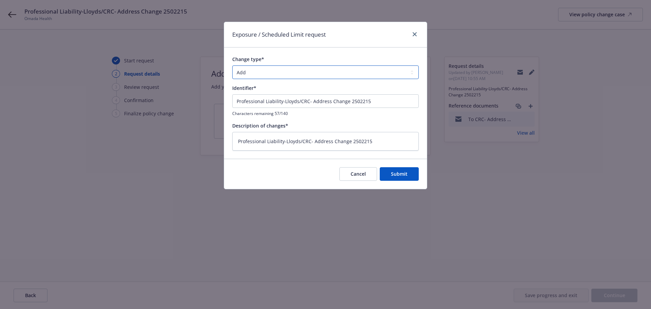
click at [339, 71] on select "Add Audit Change Remove" at bounding box center [325, 72] width 186 height 14
select select "CHANGE"
click at [232, 65] on select "Add Audit Change Remove" at bounding box center [325, 72] width 186 height 14
click at [402, 173] on span "Submit" at bounding box center [399, 174] width 17 height 6
type textarea "x"
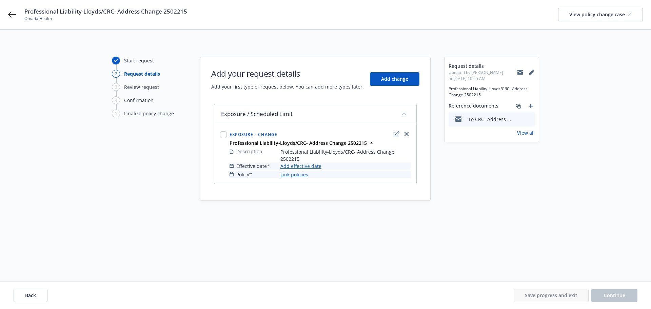
click at [304, 165] on link "Add effective date" at bounding box center [300, 165] width 41 height 7
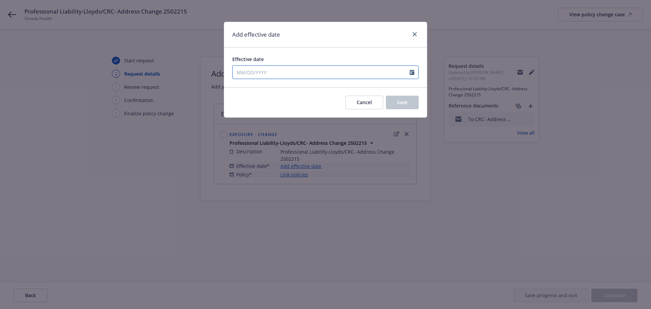
select select "8"
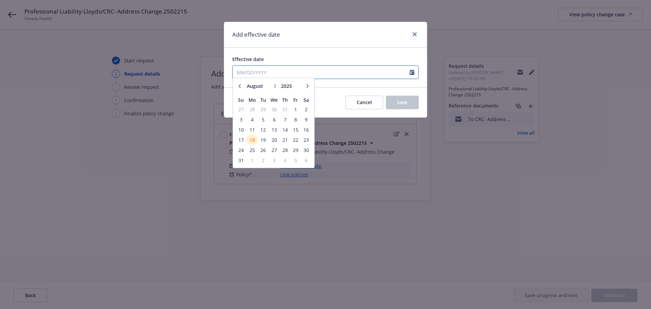
click at [238, 72] on input "Effective date" at bounding box center [321, 72] width 177 height 13
click at [297, 133] on span "15" at bounding box center [295, 132] width 9 height 8
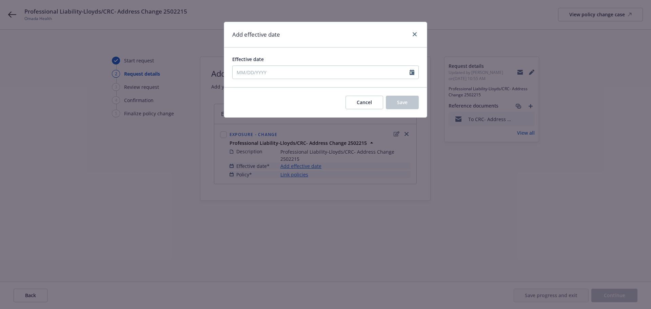
type input "08/15/2025"
click at [406, 104] on span "Save" at bounding box center [402, 102] width 11 height 6
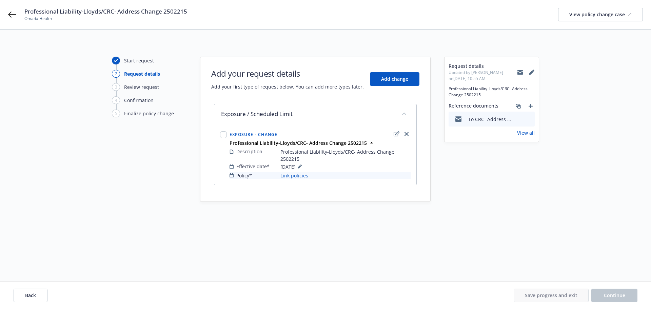
click at [297, 175] on link "Link policies" at bounding box center [294, 175] width 28 height 7
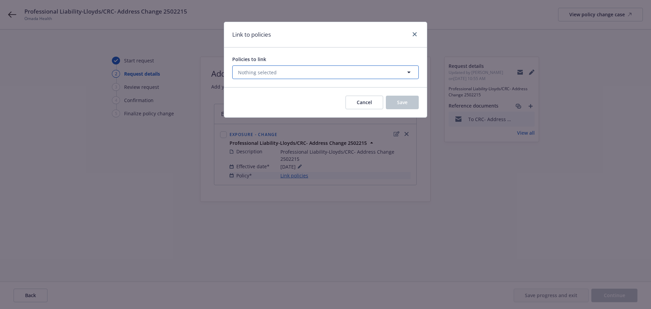
click at [256, 75] on span "Nothing selected" at bounding box center [257, 72] width 39 height 7
select select "ACTIVE"
type input "25"
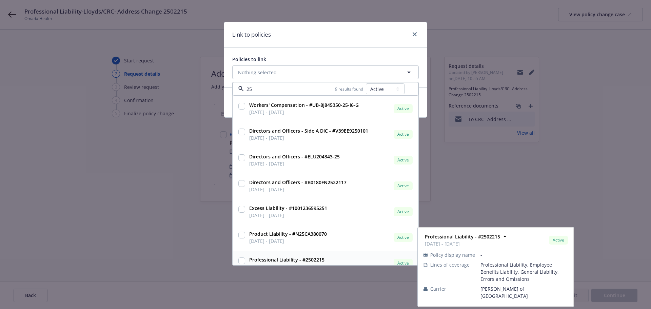
click at [242, 260] on input "checkbox" at bounding box center [241, 260] width 7 height 7
checkbox input "true"
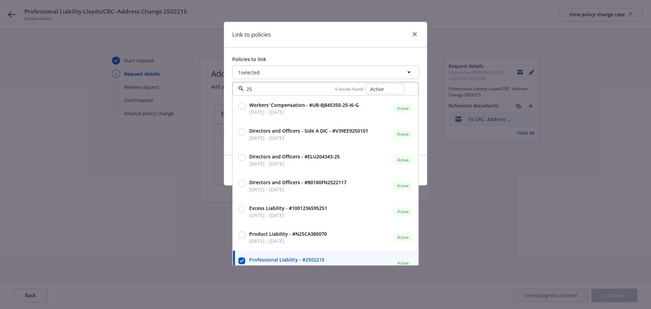
type input "25"
click at [314, 289] on div "Link to policies Policies to link 1 selected 25 9 results found All Active Upco…" at bounding box center [325, 154] width 651 height 309
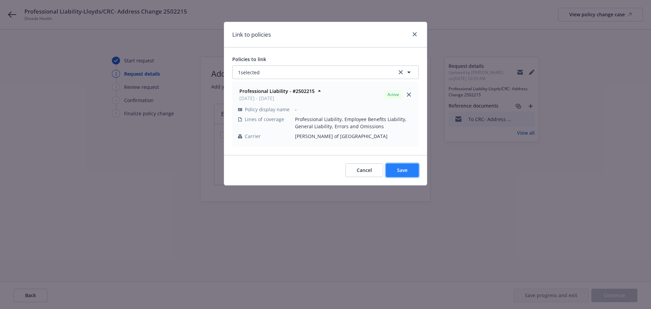
click at [401, 171] on span "Save" at bounding box center [402, 170] width 11 height 6
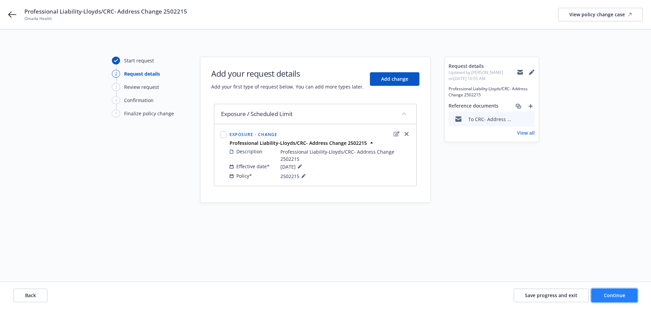
drag, startPoint x: 622, startPoint y: 296, endPoint x: 604, endPoint y: 296, distance: 17.6
click at [618, 296] on span "Continue" at bounding box center [614, 295] width 21 height 6
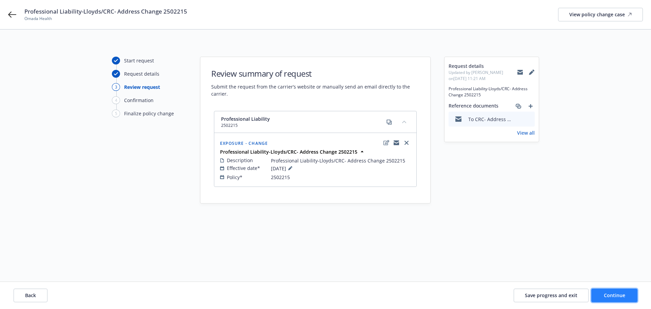
click at [619, 297] on span "Continue" at bounding box center [614, 295] width 21 height 6
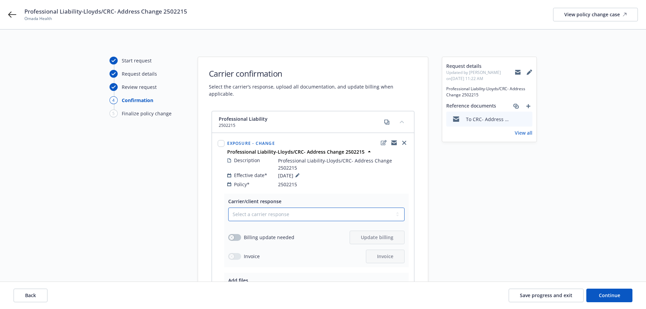
click at [301, 207] on select "Select a carrier response Accepted Accepted with revision No endorsement needed…" at bounding box center [316, 214] width 176 height 14
select select "ACCEPTED"
click at [228, 207] on select "Select a carrier response Accepted Accepted with revision No endorsement needed…" at bounding box center [316, 214] width 176 height 14
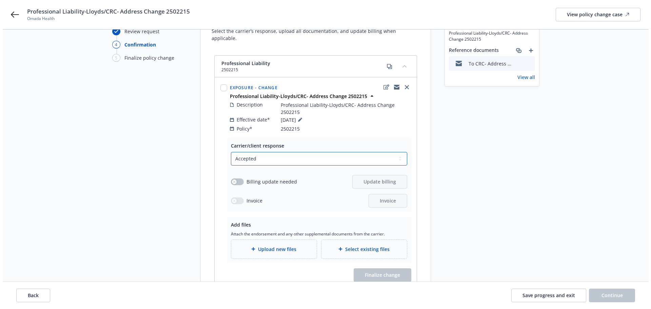
scroll to position [98, 0]
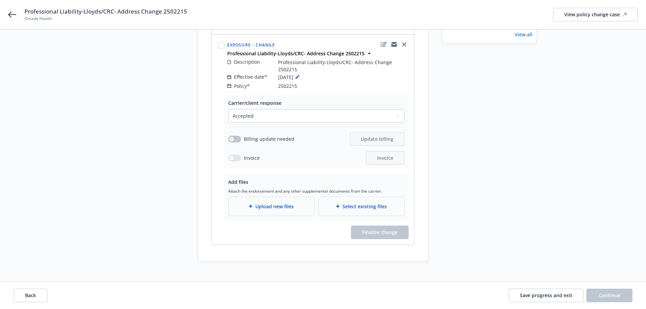
click at [263, 203] on span "Upload new files" at bounding box center [274, 206] width 38 height 7
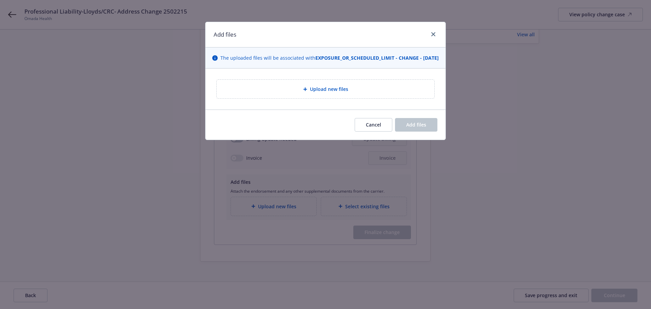
click at [328, 93] on span "Upload new files" at bounding box center [329, 88] width 38 height 7
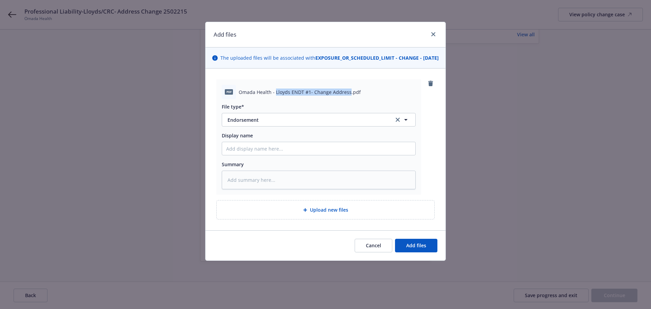
drag, startPoint x: 276, startPoint y: 99, endPoint x: 348, endPoint y: 100, distance: 72.2
click at [348, 96] on span "Omada Health - Lloyds ENDT #1- Change Address.pdf" at bounding box center [300, 91] width 122 height 7
copy span "Lloyds ENDT #1- Change Address"
click at [237, 155] on input "Display name" at bounding box center [318, 148] width 193 height 13
paste input "Lloyds ENDT #1- Change Address"
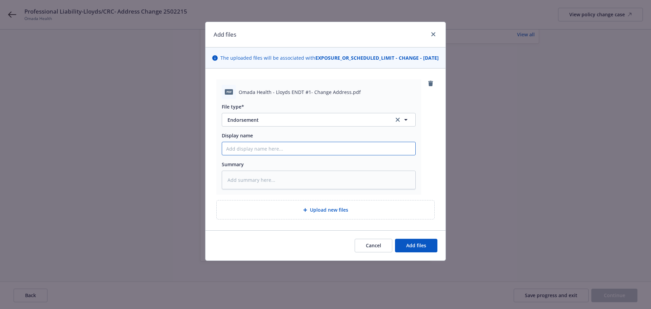
type textarea "x"
type input "Lloyds ENDT #1- Change Address"
click at [233, 189] on textarea at bounding box center [319, 180] width 194 height 19
paste textarea "Lloyds ENDT #1- Change Address"
type textarea "x"
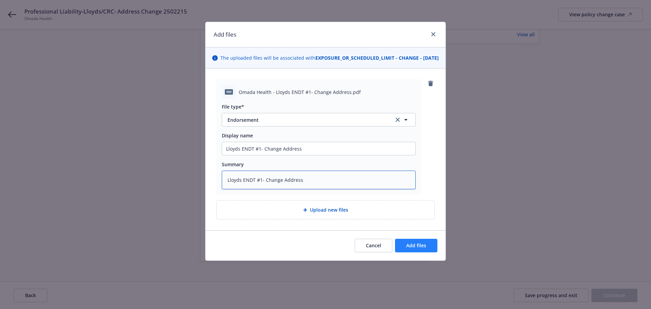
type textarea "Lloyds ENDT #1- Change Address"
drag, startPoint x: 424, startPoint y: 254, endPoint x: 401, endPoint y: 257, distance: 22.6
click at [423, 248] on span "Add files" at bounding box center [416, 245] width 20 height 6
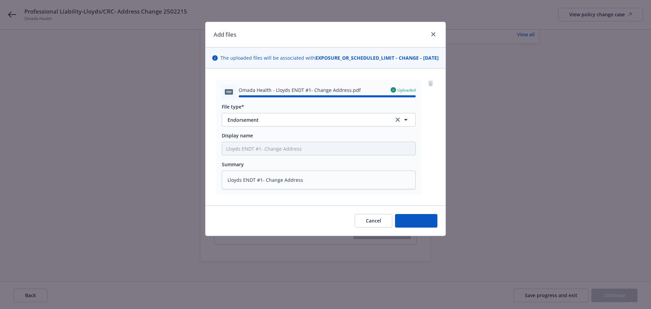
type textarea "x"
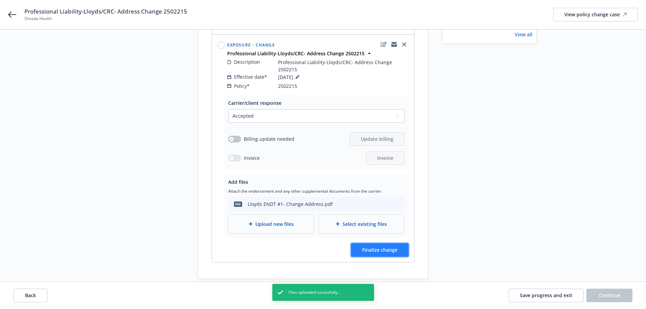
click at [384, 246] on span "Finalize change" at bounding box center [379, 249] width 35 height 6
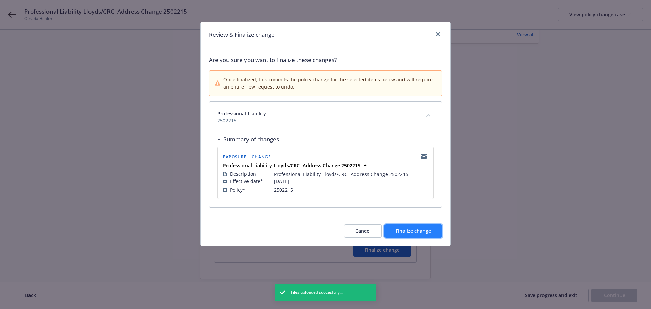
click at [406, 232] on span "Finalize change" at bounding box center [413, 230] width 35 height 6
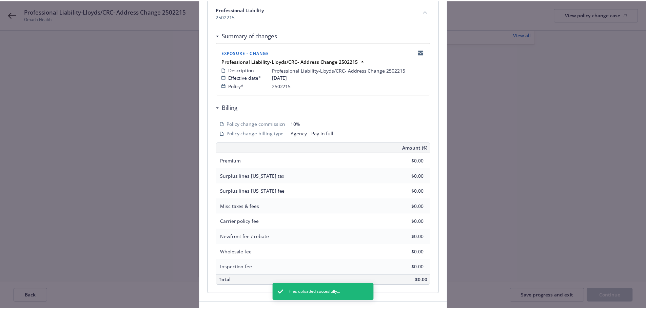
scroll to position [150, 0]
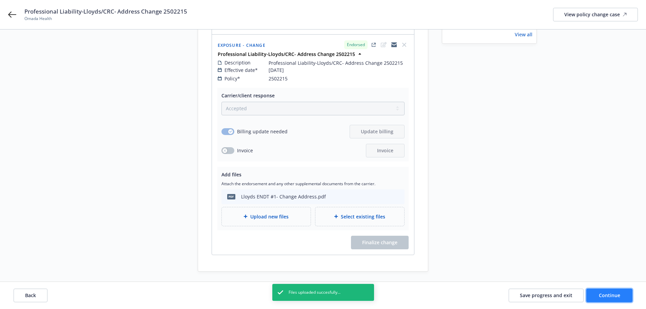
click at [618, 293] on button "Continue" at bounding box center [609, 296] width 46 height 14
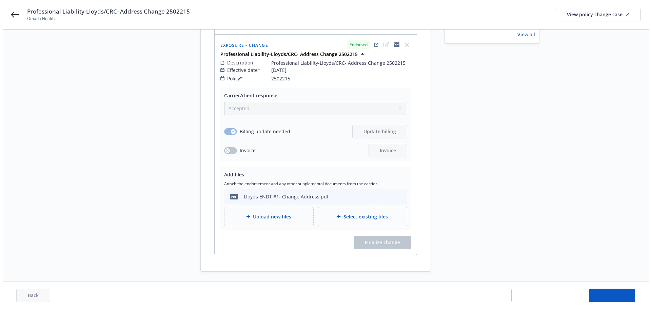
scroll to position [0, 0]
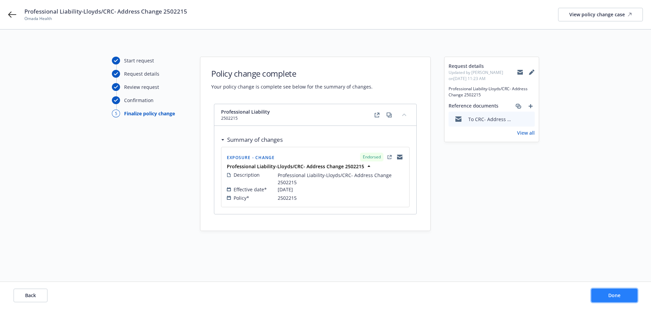
click at [620, 292] on span "Done" at bounding box center [614, 295] width 12 height 6
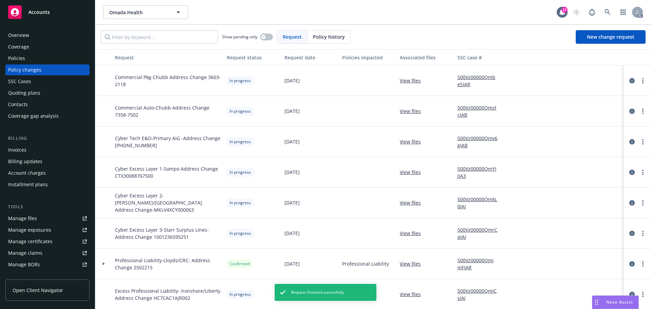
click at [477, 260] on link "500Vz00000QmimFIAR" at bounding box center [479, 264] width 45 height 14
click at [27, 56] on div "Policies" at bounding box center [47, 58] width 79 height 11
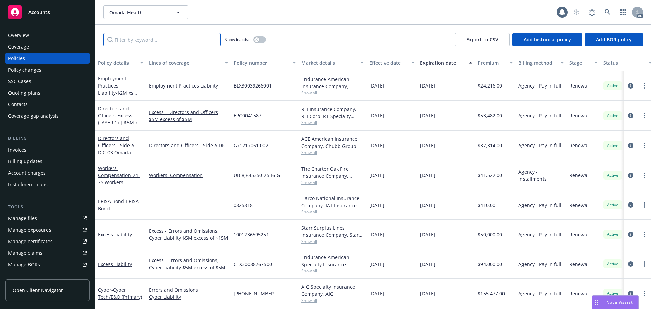
click at [119, 40] on input "Filter by keyword..." at bounding box center [161, 40] width 117 height 14
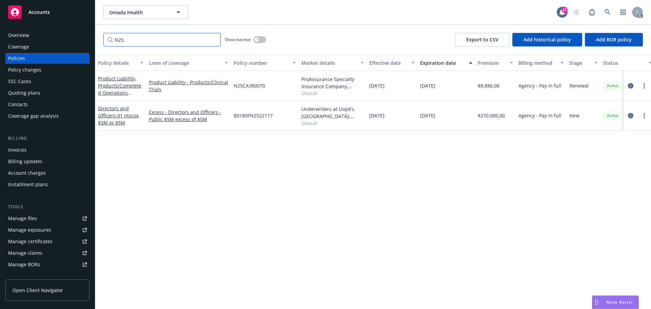
type input "N25"
click at [631, 85] on icon "circleInformation" at bounding box center [630, 85] width 5 height 5
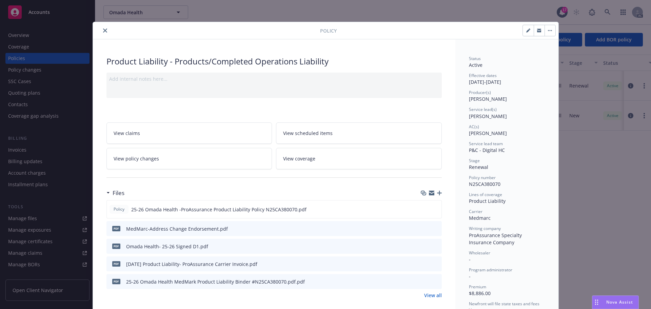
click at [422, 228] on icon "download file" at bounding box center [424, 227] width 4 height 4
click at [103, 30] on icon "close" at bounding box center [105, 30] width 4 height 4
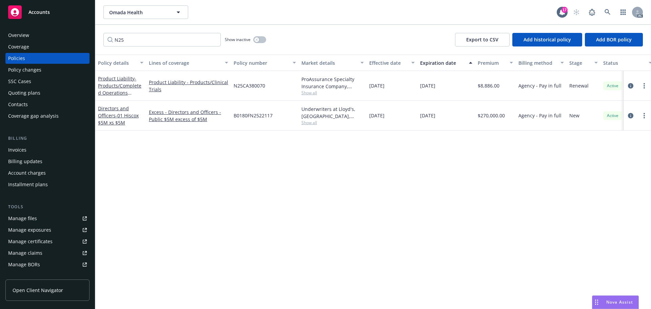
click at [38, 71] on div "Policy changes" at bounding box center [24, 69] width 33 height 11
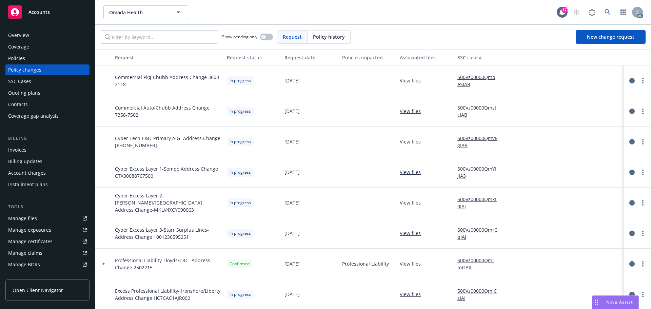
click at [41, 11] on span "Accounts" at bounding box center [38, 11] width 21 height 5
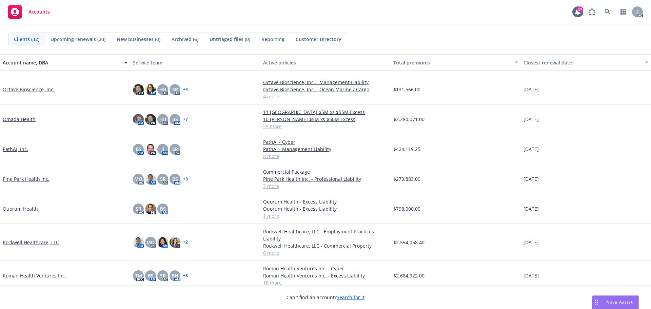
scroll to position [509, 0]
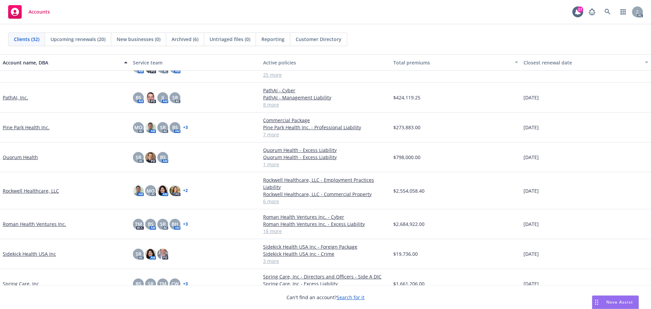
click at [36, 128] on link "Pine Park Health Inc." at bounding box center [26, 127] width 47 height 7
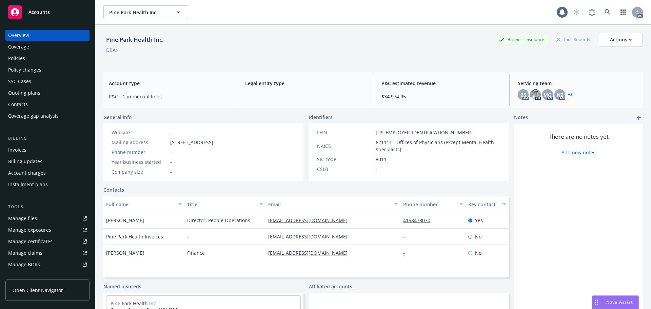
click at [23, 70] on div "Policy changes" at bounding box center [24, 69] width 33 height 11
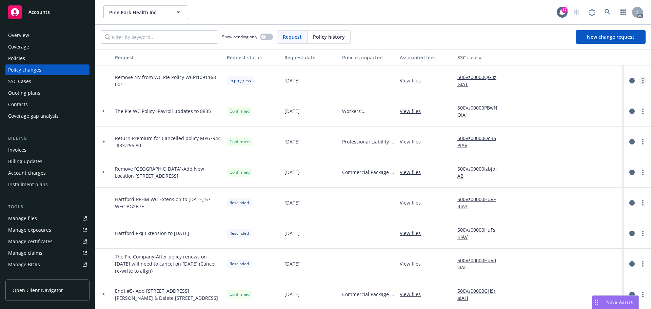
click at [639, 81] on link "more" at bounding box center [643, 81] width 8 height 8
click at [553, 135] on link "Resume workflow" at bounding box center [583, 135] width 116 height 14
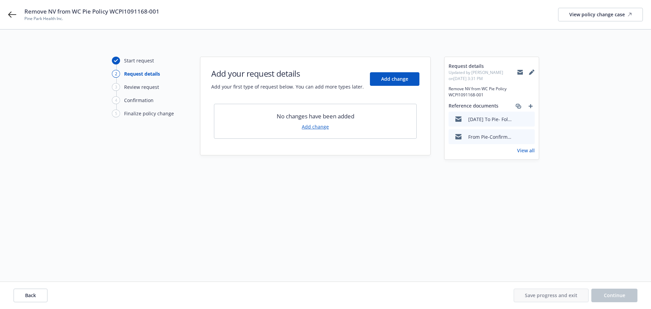
click at [313, 127] on link "Add change" at bounding box center [315, 126] width 27 height 7
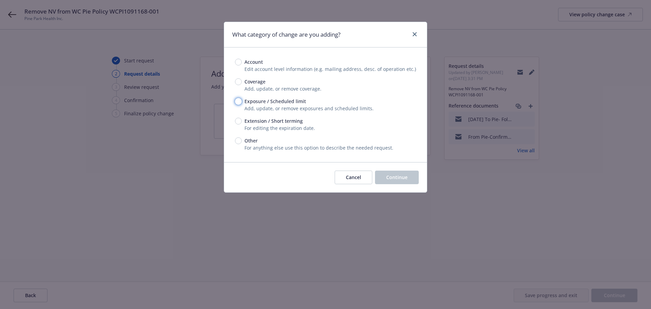
click at [237, 100] on input "Exposure / Scheduled limit" at bounding box center [238, 101] width 7 height 7
radio input "true"
click at [394, 177] on span "Continue" at bounding box center [396, 177] width 21 height 6
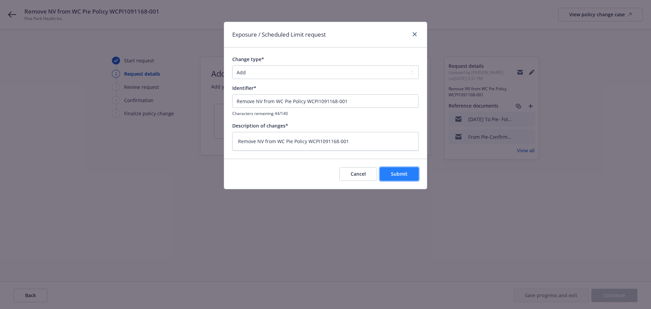
click at [396, 173] on span "Submit" at bounding box center [399, 174] width 17 height 6
type textarea "x"
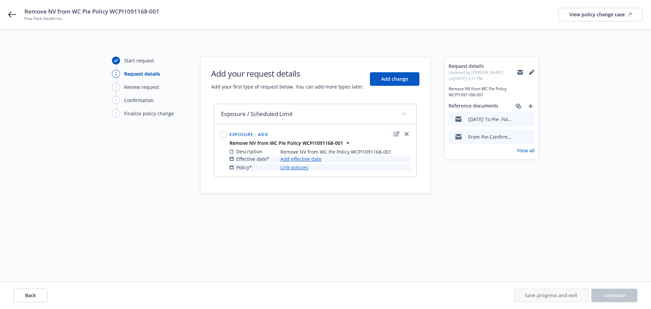
click at [302, 158] on link "Add effective date" at bounding box center [300, 158] width 41 height 7
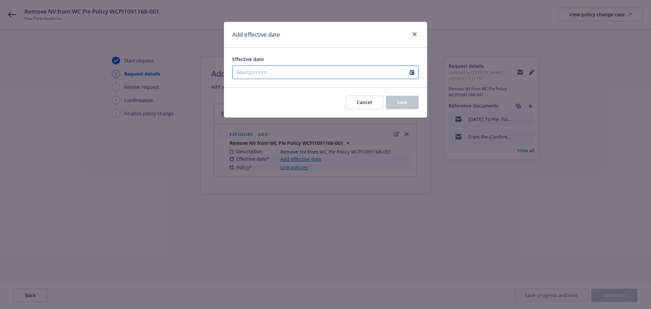
click at [236, 72] on input "Effective date" at bounding box center [321, 72] width 177 height 13
select select "8"
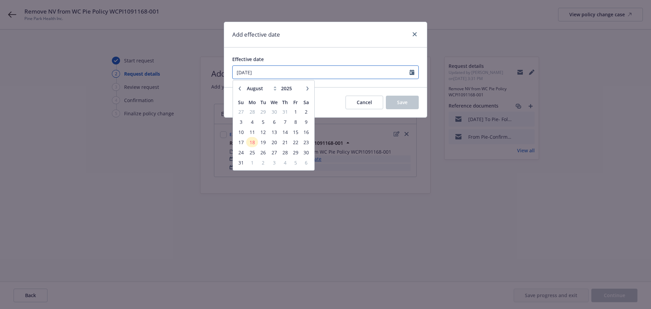
type input "04/30/2025"
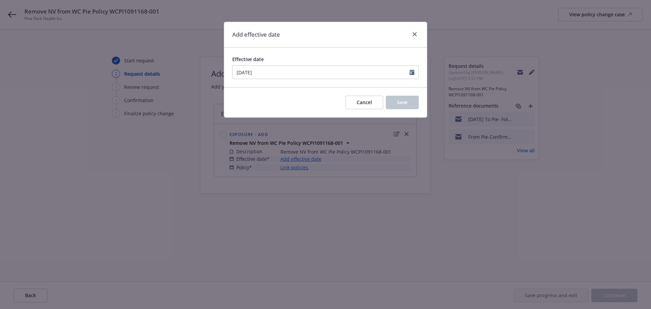
click at [322, 97] on div "Cancel Save" at bounding box center [325, 102] width 203 height 30
click at [395, 102] on button "Save" at bounding box center [402, 103] width 33 height 14
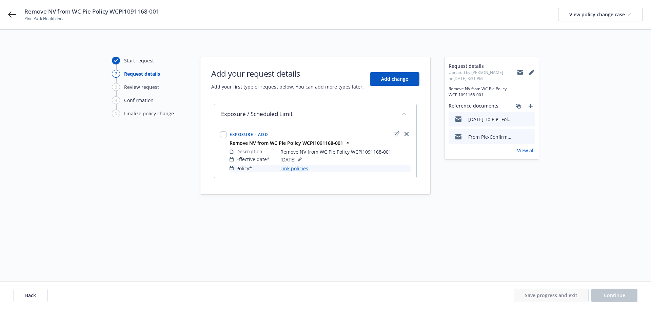
click at [295, 168] on link "Link policies" at bounding box center [294, 168] width 28 height 7
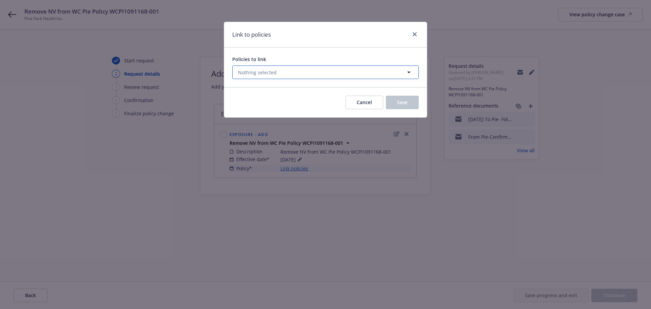
click at [280, 73] on button "Nothing selected" at bounding box center [325, 72] width 186 height 14
select select "ACTIVE"
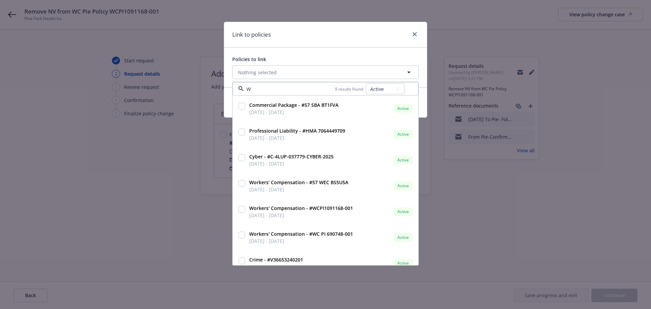
type input "WC"
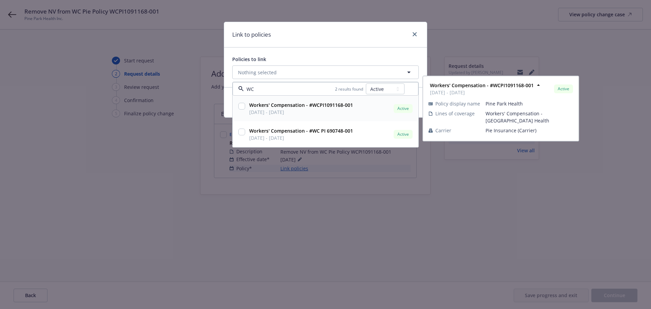
click at [241, 104] on input "checkbox" at bounding box center [241, 106] width 7 height 7
checkbox input "true"
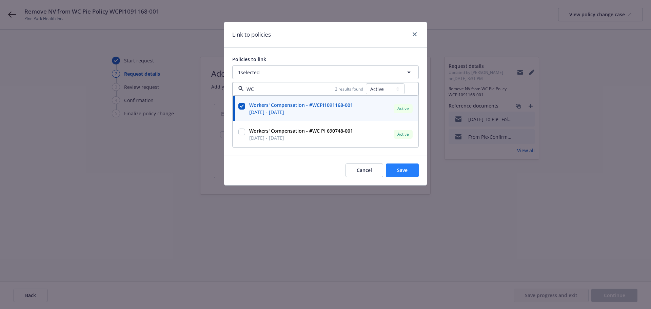
type input "WC"
click at [406, 167] on span "Save" at bounding box center [402, 170] width 11 height 6
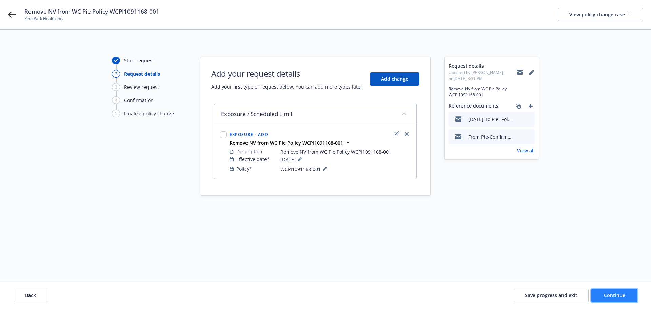
click at [623, 295] on span "Continue" at bounding box center [614, 295] width 21 height 6
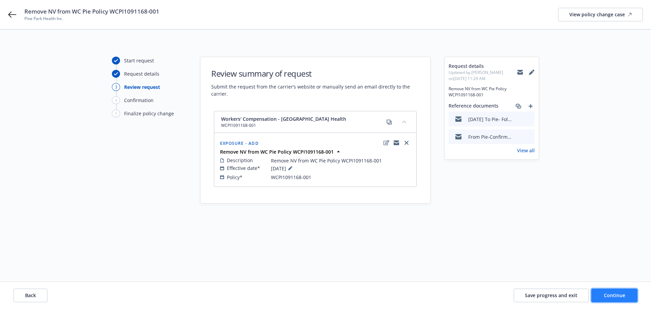
click at [625, 295] on button "Continue" at bounding box center [614, 296] width 46 height 14
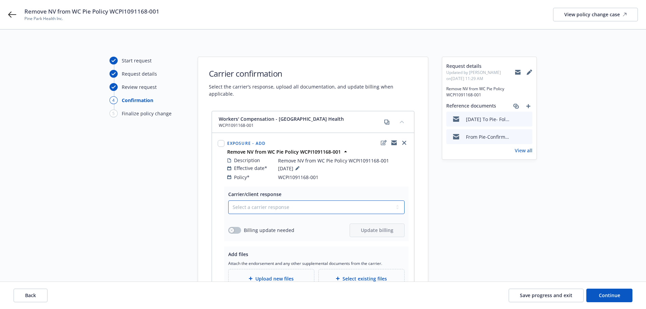
click at [266, 200] on select "Select a carrier response Accepted Accepted with revision No endorsement needed…" at bounding box center [316, 207] width 176 height 14
select select "ACCEPTED"
click at [228, 200] on select "Select a carrier response Accepted Accepted with revision No endorsement needed…" at bounding box center [316, 207] width 176 height 14
drag, startPoint x: 239, startPoint y: 222, endPoint x: 298, endPoint y: 231, distance: 59.9
click at [239, 227] on button "button" at bounding box center [234, 230] width 13 height 7
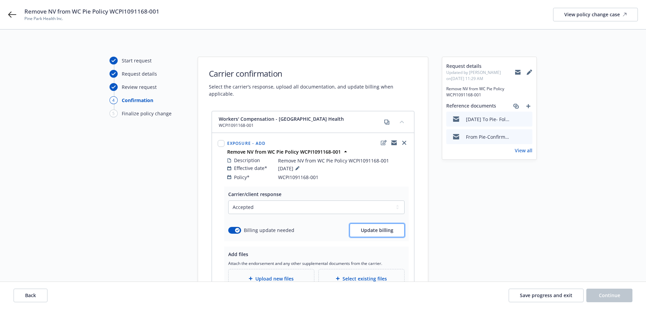
click at [374, 227] on button "Update billing" at bounding box center [377, 230] width 55 height 14
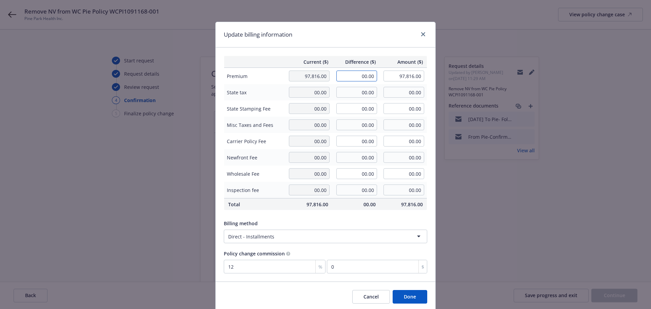
drag, startPoint x: 355, startPoint y: 76, endPoint x: 382, endPoint y: 76, distance: 27.8
click at [381, 76] on tr "Premium 97,816.00 00.00 97,816.00" at bounding box center [325, 76] width 203 height 17
type input "-2,089.00"
type input "95,727.00"
type input "-250.68"
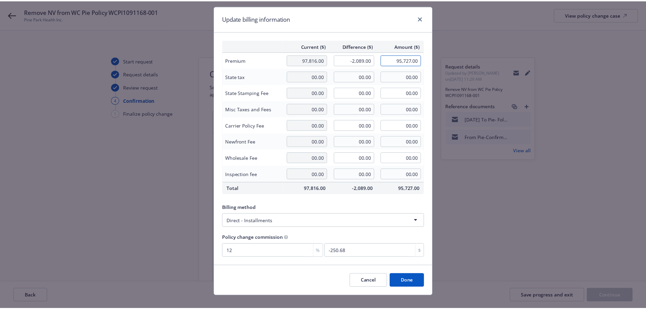
scroll to position [25, 0]
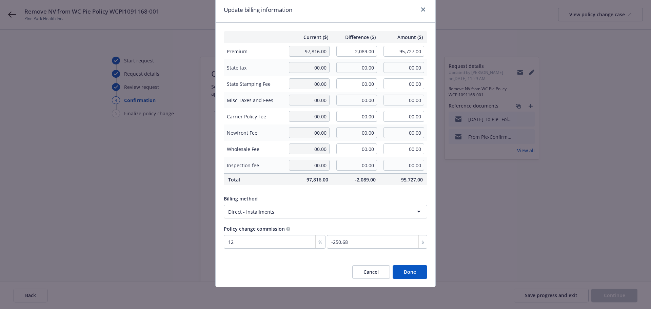
click at [409, 271] on button "Done" at bounding box center [410, 272] width 35 height 14
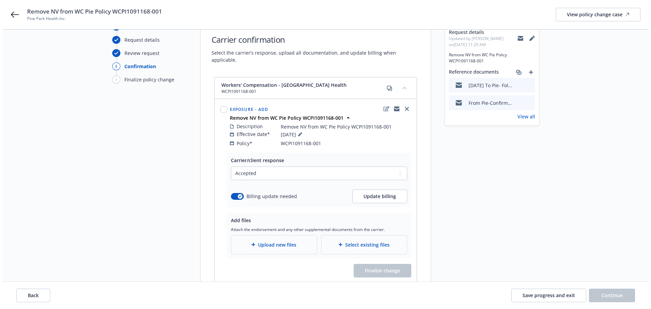
scroll to position [68, 0]
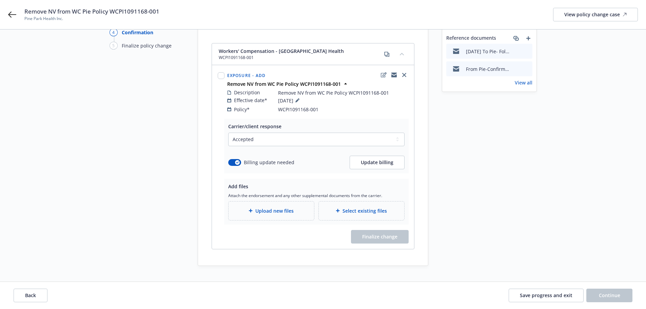
click at [264, 207] on span "Upload new files" at bounding box center [274, 210] width 38 height 7
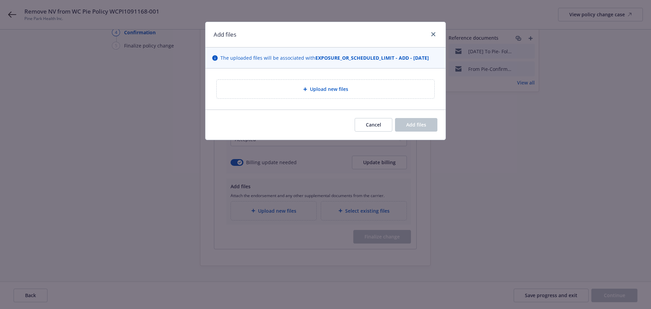
click at [312, 88] on span "Upload new files" at bounding box center [329, 88] width 38 height 7
click at [329, 91] on span "Upload new files" at bounding box center [329, 88] width 38 height 7
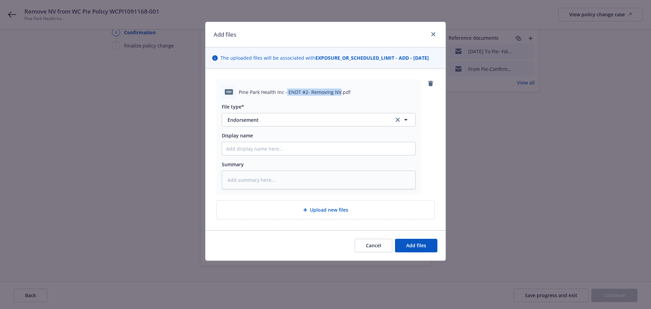
drag, startPoint x: 285, startPoint y: 93, endPoint x: 339, endPoint y: 93, distance: 53.6
click at [339, 93] on span "Pine Park Health Inc - ENDT #2- Removing NV.pdf" at bounding box center [295, 91] width 112 height 7
copy span "ENDT #2- Removing NV"
click at [258, 151] on input "Display name" at bounding box center [318, 148] width 193 height 13
paste input "ENDT #2- Removing NV"
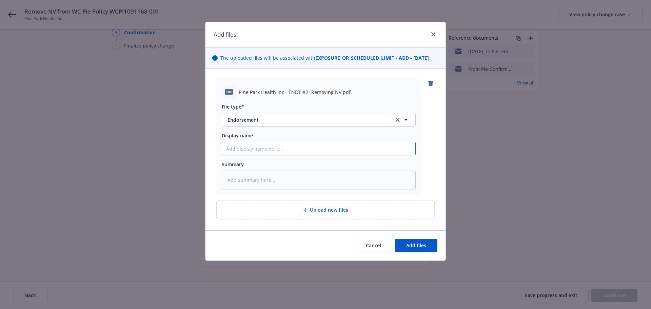
type textarea "x"
type input "ENDT #2- Removing NV"
click at [246, 179] on textarea at bounding box center [319, 180] width 194 height 19
paste textarea "ENDT #2- Removing NV"
type textarea "x"
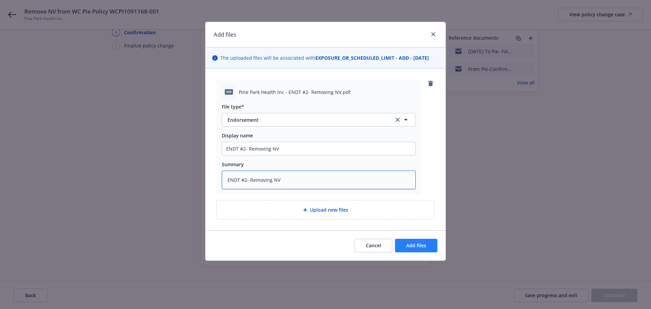
type textarea "ENDT #2- Removing NV"
click at [411, 242] on span "Add files" at bounding box center [416, 245] width 20 height 6
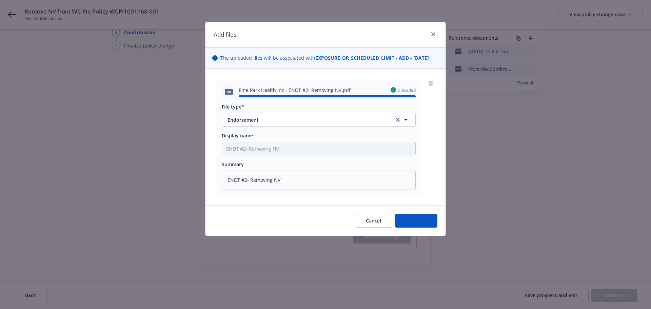
type textarea "x"
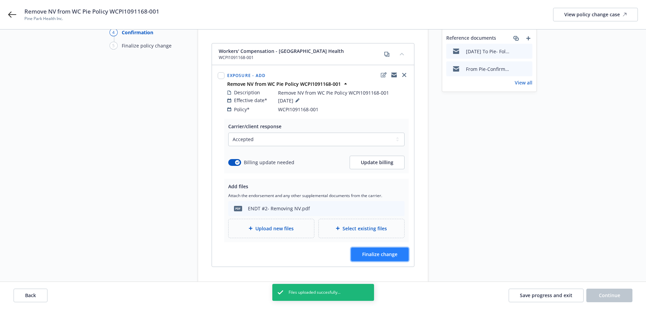
click at [389, 247] on button "Finalize change" at bounding box center [380, 254] width 58 height 14
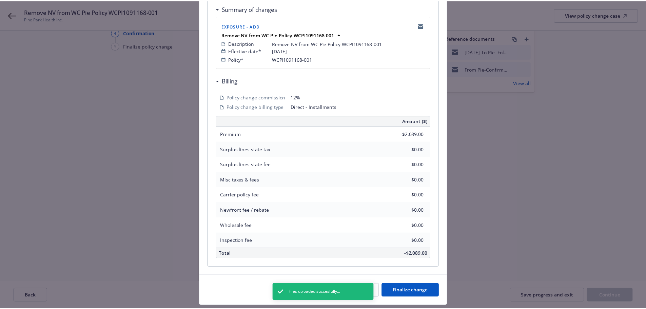
scroll to position [150, 0]
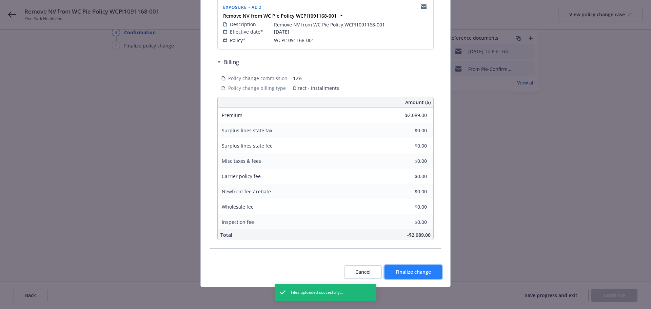
click at [418, 274] on span "Finalize change" at bounding box center [413, 272] width 35 height 6
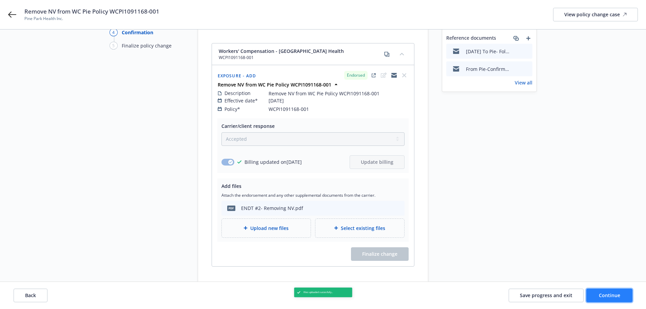
click at [619, 298] on button "Continue" at bounding box center [609, 296] width 46 height 14
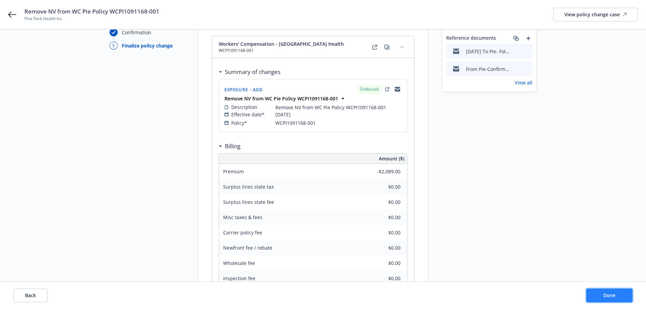
click at [611, 298] on button "Done" at bounding box center [609, 296] width 46 height 14
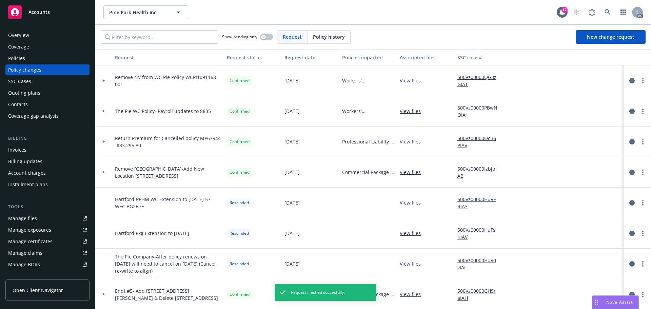
click at [476, 78] on link "500Vz00000QG3zGIAT" at bounding box center [479, 81] width 45 height 14
click at [51, 13] on div "Accounts" at bounding box center [47, 12] width 79 height 14
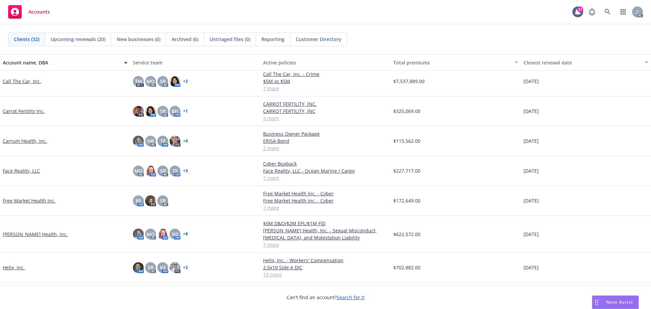
scroll to position [203, 0]
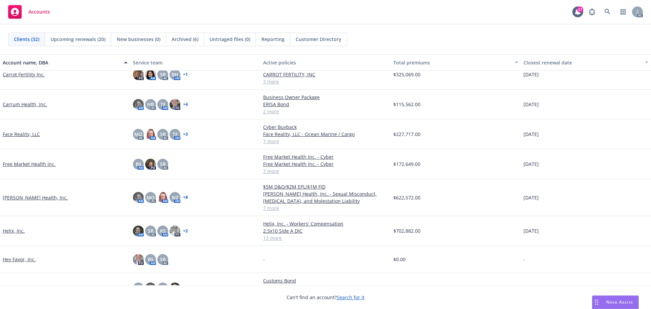
drag, startPoint x: 38, startPoint y: 163, endPoint x: 42, endPoint y: 165, distance: 4.2
click at [38, 163] on link "Free Market Health Inc." at bounding box center [29, 163] width 53 height 7
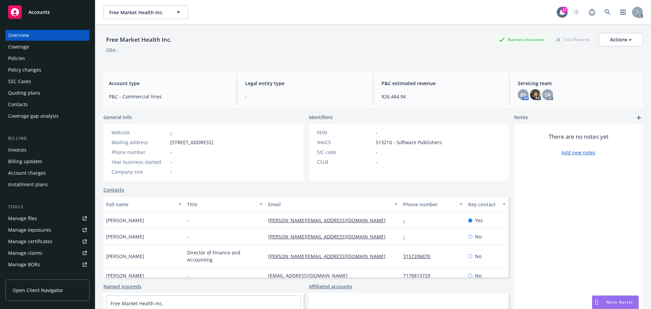
click at [16, 60] on div "Policies" at bounding box center [16, 58] width 17 height 11
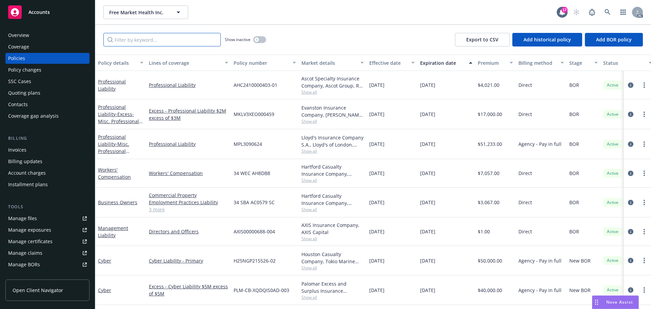
click at [134, 36] on input "Filter by keyword..." at bounding box center [161, 40] width 117 height 14
type input "package"
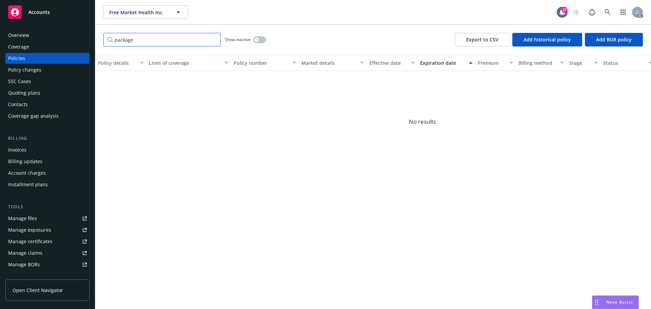
click at [97, 42] on div "package Show inactive Export to CSV Add historical policy Add BOR policy" at bounding box center [373, 40] width 556 height 30
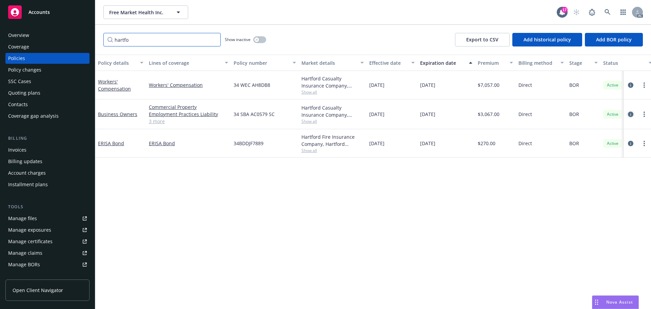
type input "hartfo"
click at [631, 114] on icon "circleInformation" at bounding box center [630, 114] width 5 height 5
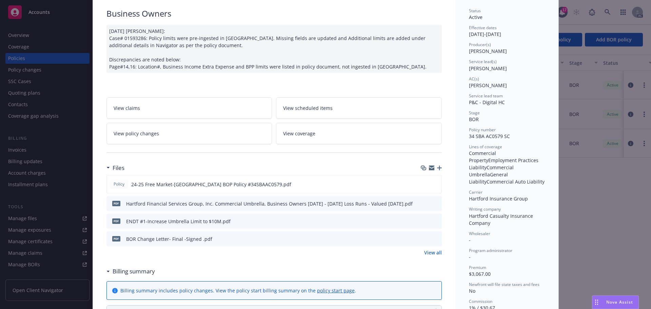
scroll to position [102, 0]
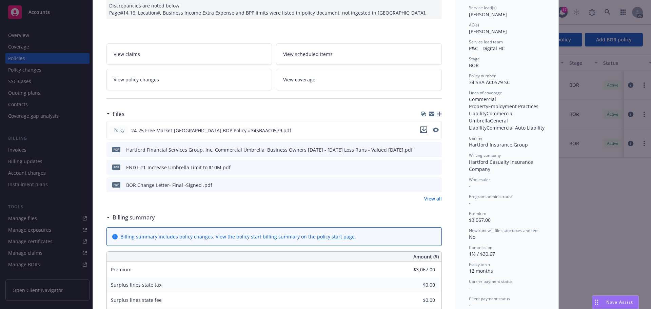
click at [421, 130] on icon "download file" at bounding box center [423, 129] width 5 height 5
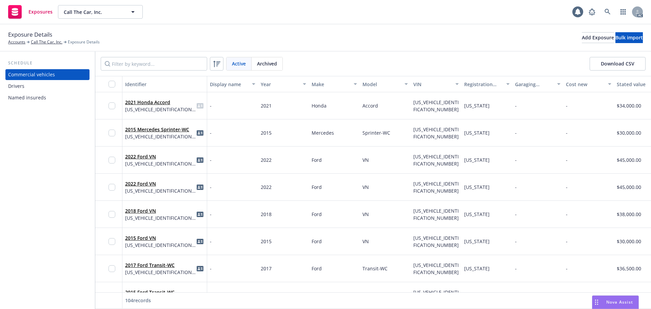
click at [21, 85] on div "Drivers" at bounding box center [16, 86] width 16 height 11
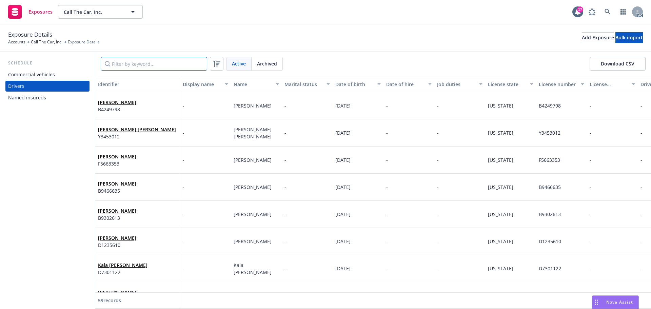
click at [144, 64] on input "Filter by keyword..." at bounding box center [154, 64] width 106 height 14
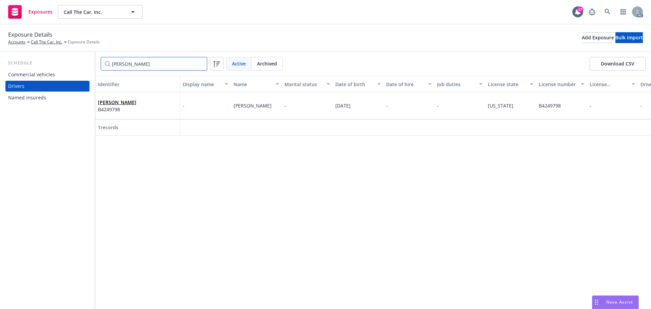
type input "[PERSON_NAME]"
click at [233, 212] on div "Identifier Display name Name Marital status Date of birth Date of hire Job duti…" at bounding box center [373, 192] width 556 height 233
